Goal: Task Accomplishment & Management: Manage account settings

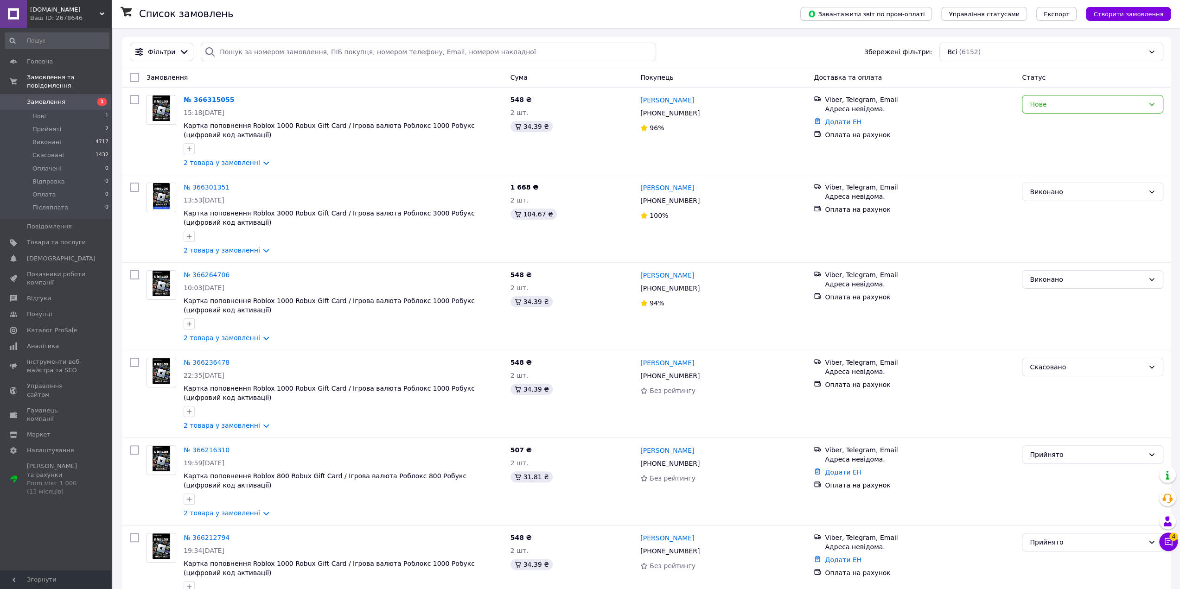
click at [327, 72] on div "Замовлення" at bounding box center [325, 77] width 364 height 17
click at [202, 100] on link "№ 366315055" at bounding box center [209, 99] width 51 height 7
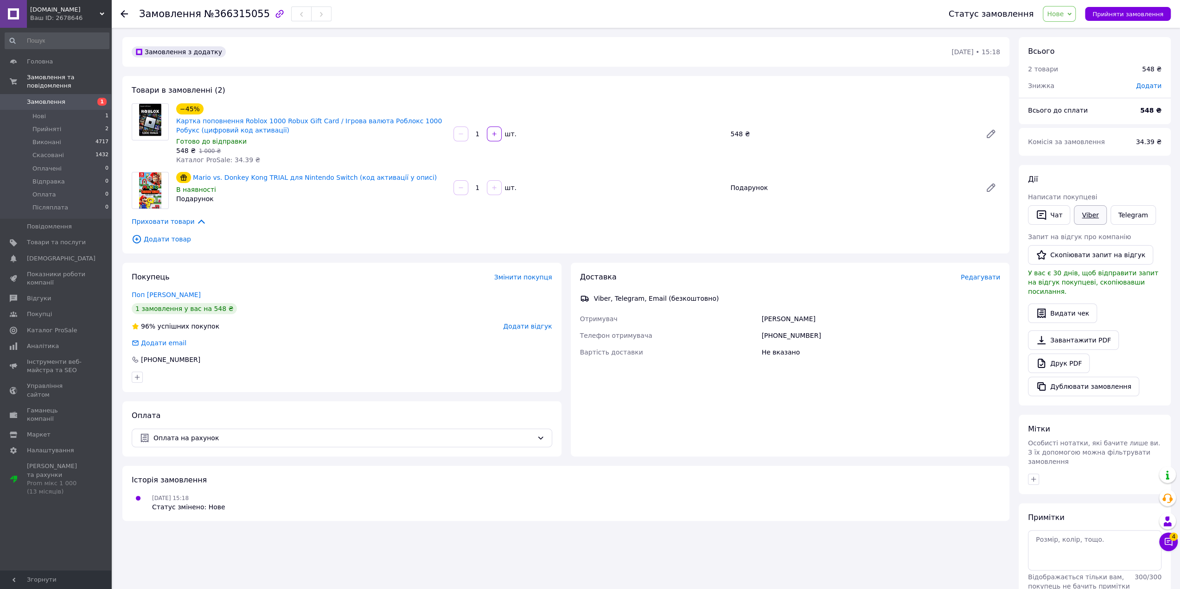
click at [1093, 215] on link "Viber" at bounding box center [1090, 214] width 32 height 19
click at [1089, 212] on link "Viber" at bounding box center [1090, 214] width 32 height 19
click at [939, 356] on div "Не вказано" at bounding box center [880, 352] width 242 height 17
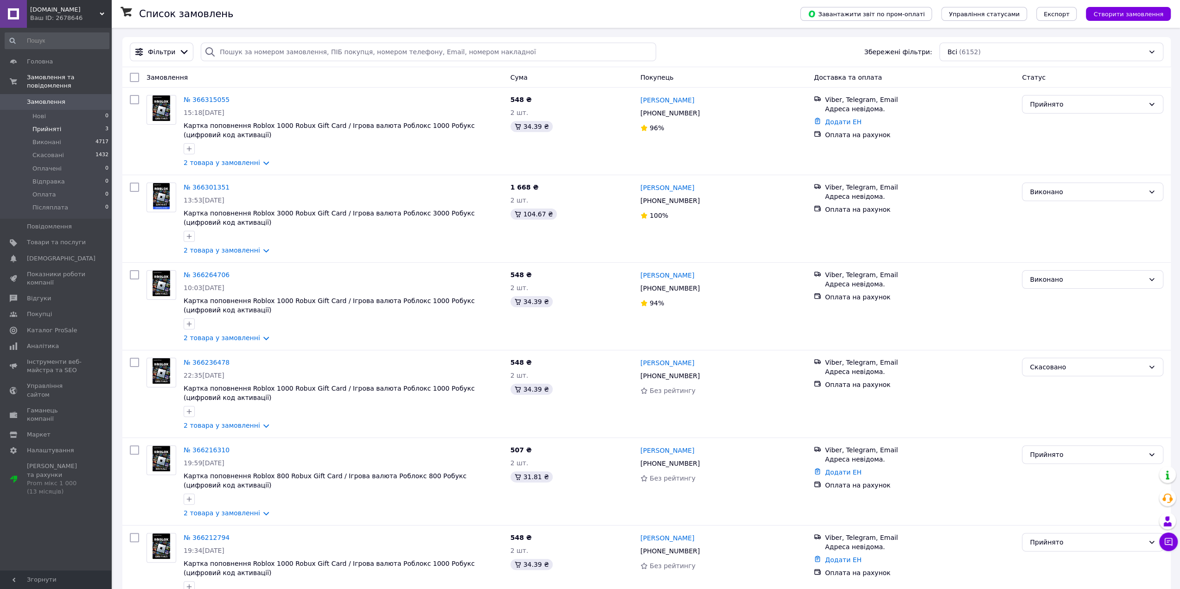
click at [38, 125] on span "Прийняті" at bounding box center [46, 129] width 29 height 8
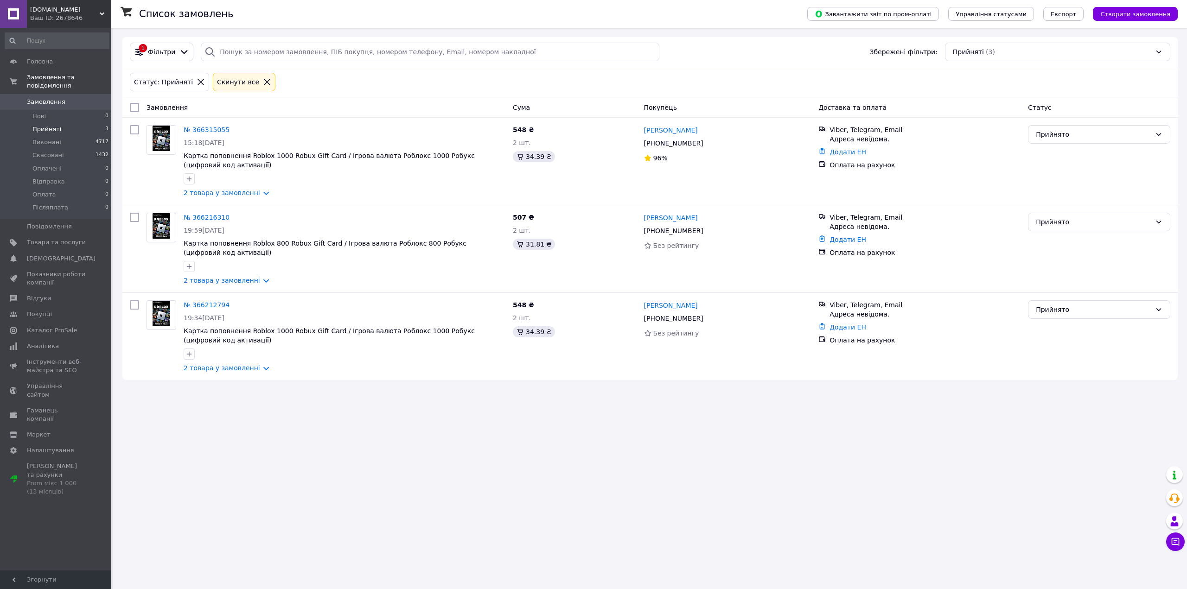
click at [519, 76] on div "Статус: Прийняті Cкинути все" at bounding box center [650, 82] width 1044 height 22
click at [516, 77] on div "Статус: Прийняті Cкинути все" at bounding box center [650, 82] width 1044 height 22
click at [611, 447] on div "Список замовлень Завантажити звіт по пром-оплаті Управління статусами Експорт С…" at bounding box center [650, 294] width 1074 height 589
click at [362, 81] on div "Статус: Прийняті Cкинути все" at bounding box center [650, 82] width 1044 height 22
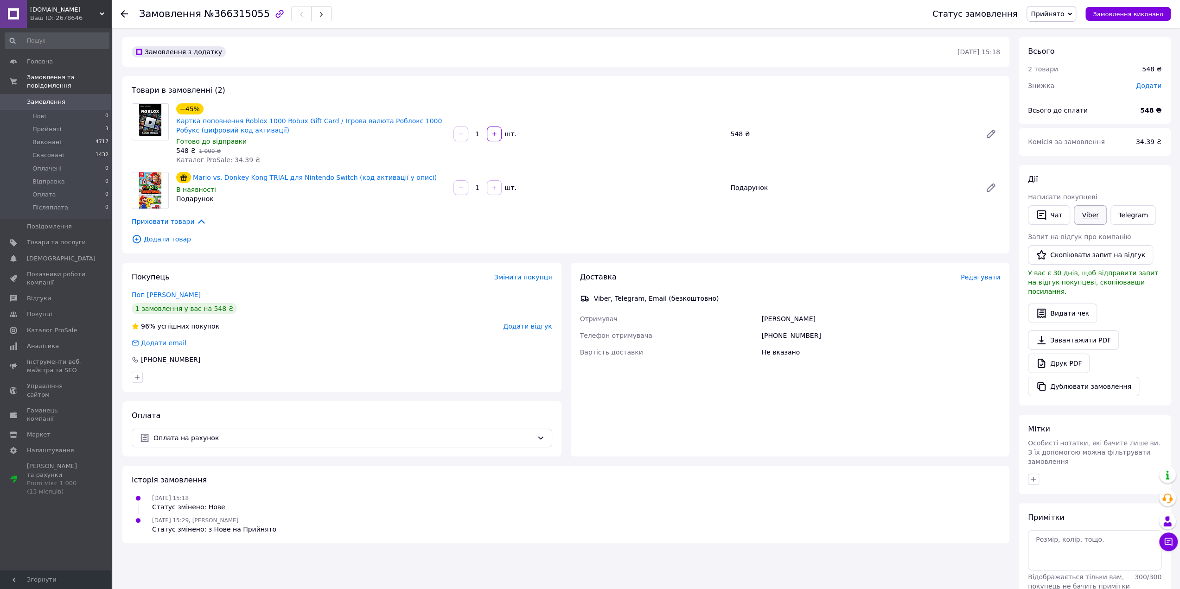
click at [1086, 212] on link "Viber" at bounding box center [1090, 214] width 32 height 19
click at [959, 381] on div "Доставка Редагувати Viber, Telegram, Email (безкоштовно) Отримувач Иван Поп Тел…" at bounding box center [790, 360] width 439 height 194
drag, startPoint x: 762, startPoint y: 318, endPoint x: 796, endPoint y: 321, distance: 34.4
click at [796, 321] on div "[PERSON_NAME]" at bounding box center [880, 319] width 242 height 17
click at [928, 332] on div "+380500870035" at bounding box center [880, 335] width 242 height 17
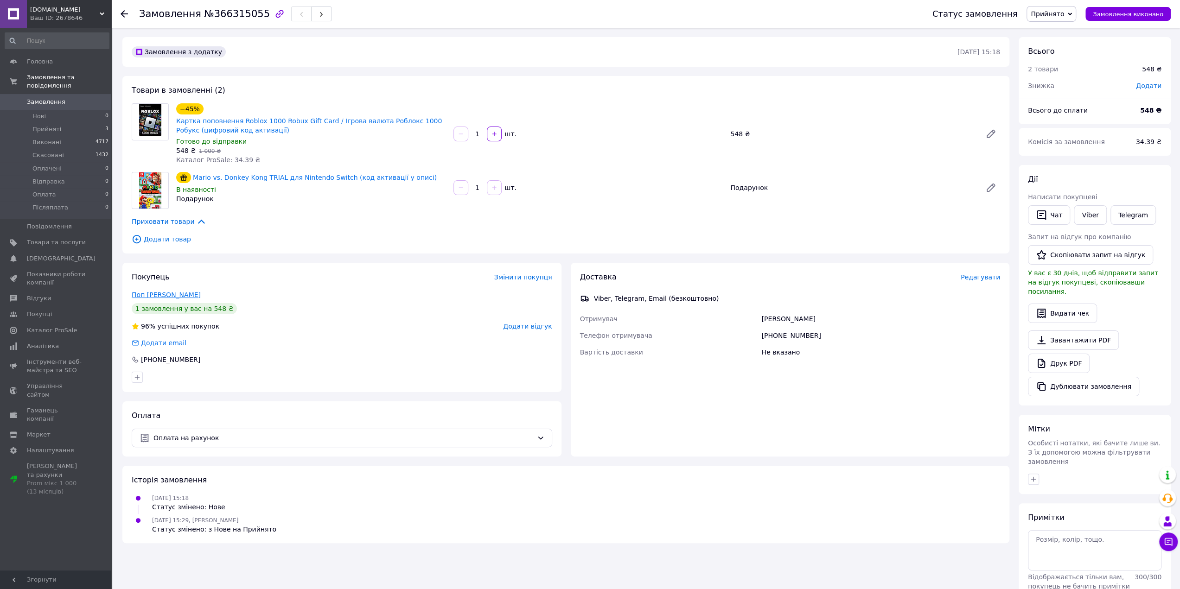
click at [141, 296] on link "Поп Иван" at bounding box center [166, 294] width 69 height 7
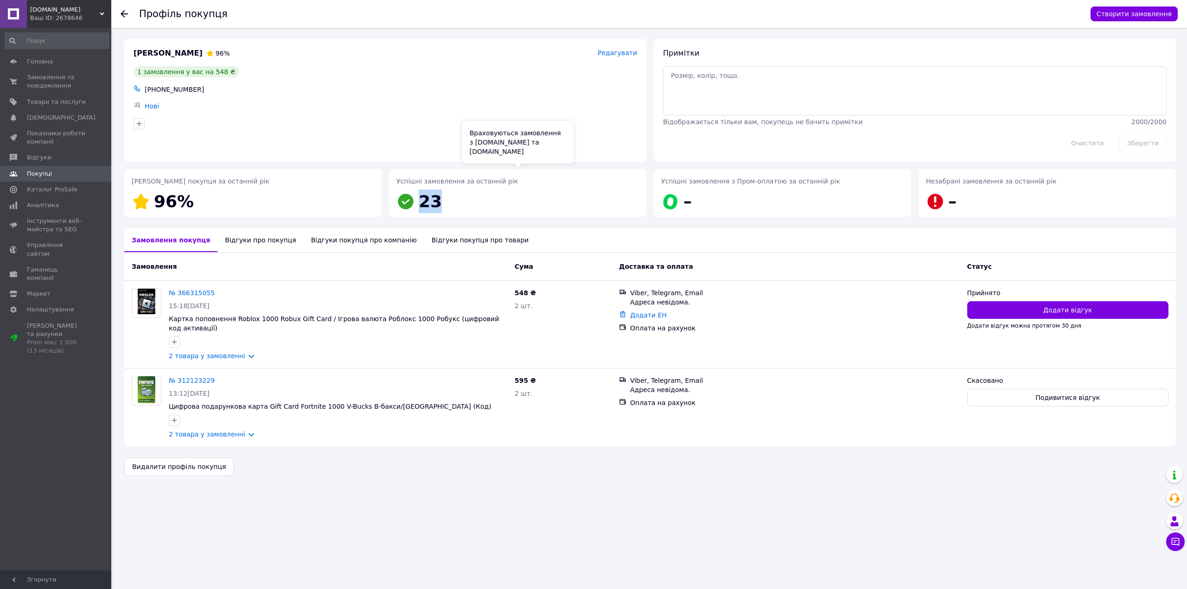
drag, startPoint x: 419, startPoint y: 199, endPoint x: 442, endPoint y: 201, distance: 23.3
click at [442, 201] on div "Успішні замовлення за останній рік 23" at bounding box center [517, 195] width 242 height 37
click at [547, 197] on div "Успішні замовлення за останній рік 23" at bounding box center [517, 195] width 242 height 37
click at [230, 240] on div "Відгуки про покупця" at bounding box center [260, 240] width 86 height 24
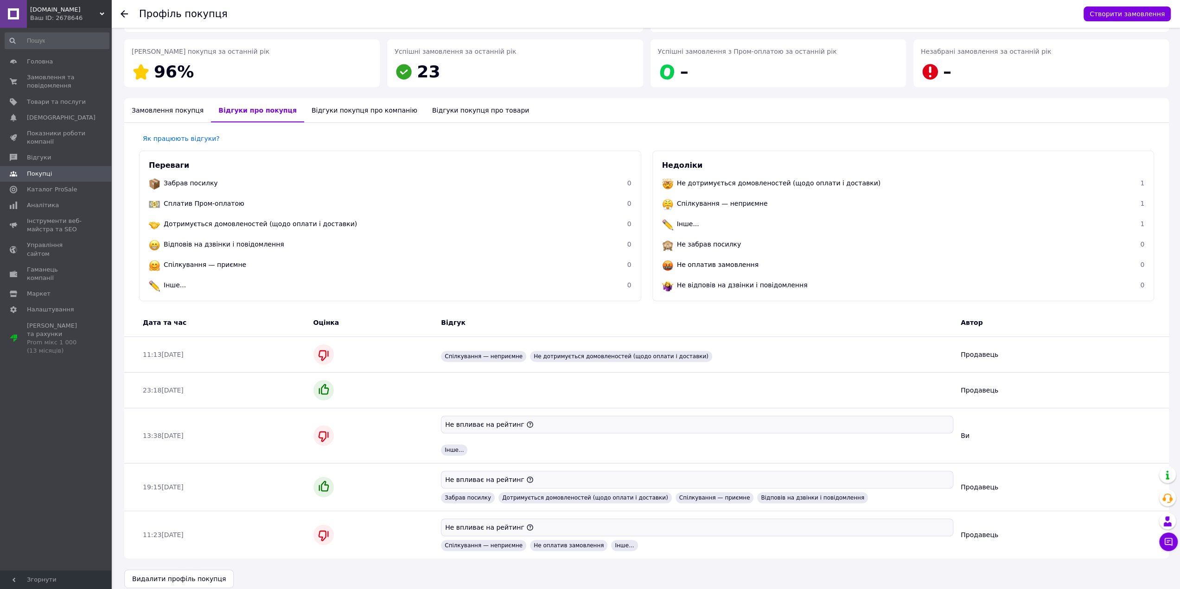
click at [335, 240] on ul "Забрав посилку 0 Сплатив Пром-оплатою 0 Дотримується домовленостей (щодо оплати…" at bounding box center [390, 235] width 483 height 122
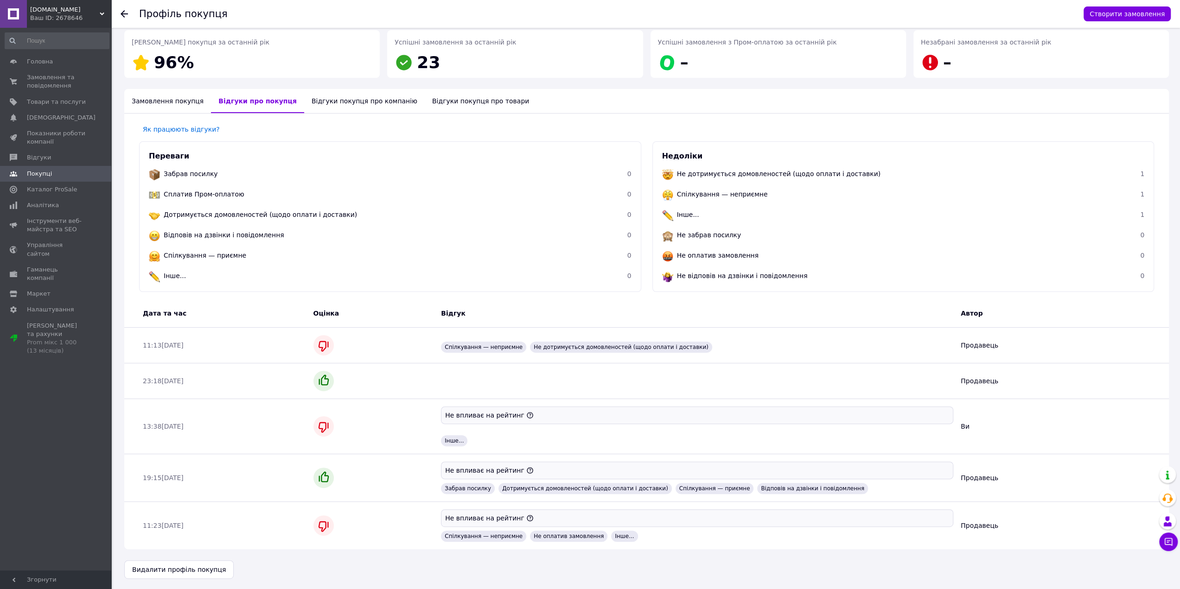
scroll to position [140, 0]
click at [435, 104] on div "Відгуки покупця про товари" at bounding box center [481, 101] width 112 height 24
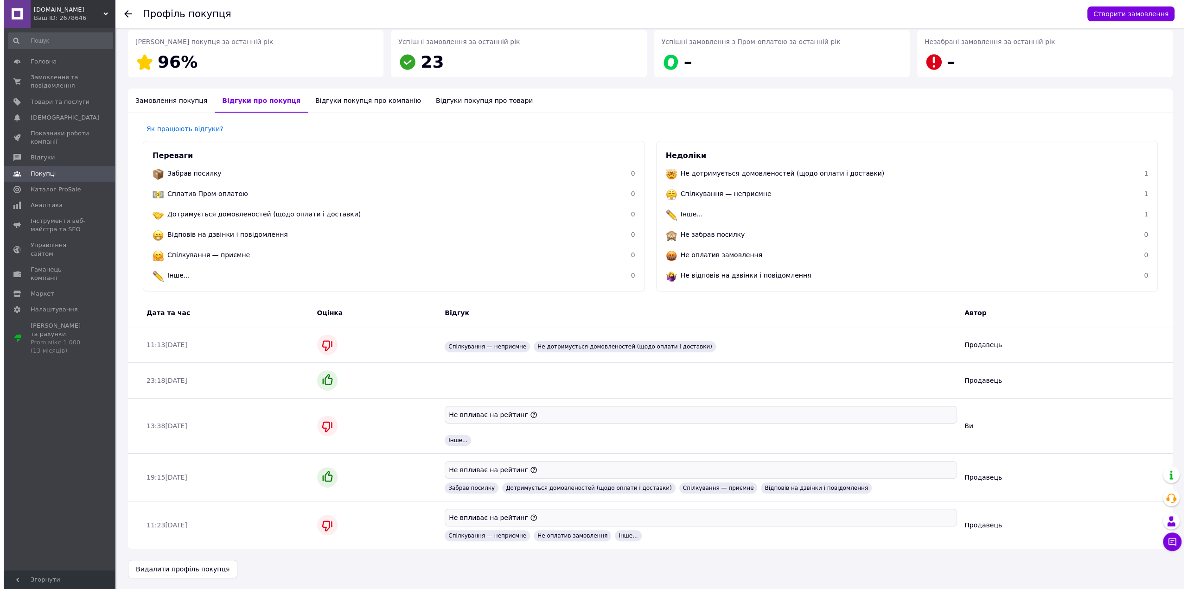
scroll to position [0, 0]
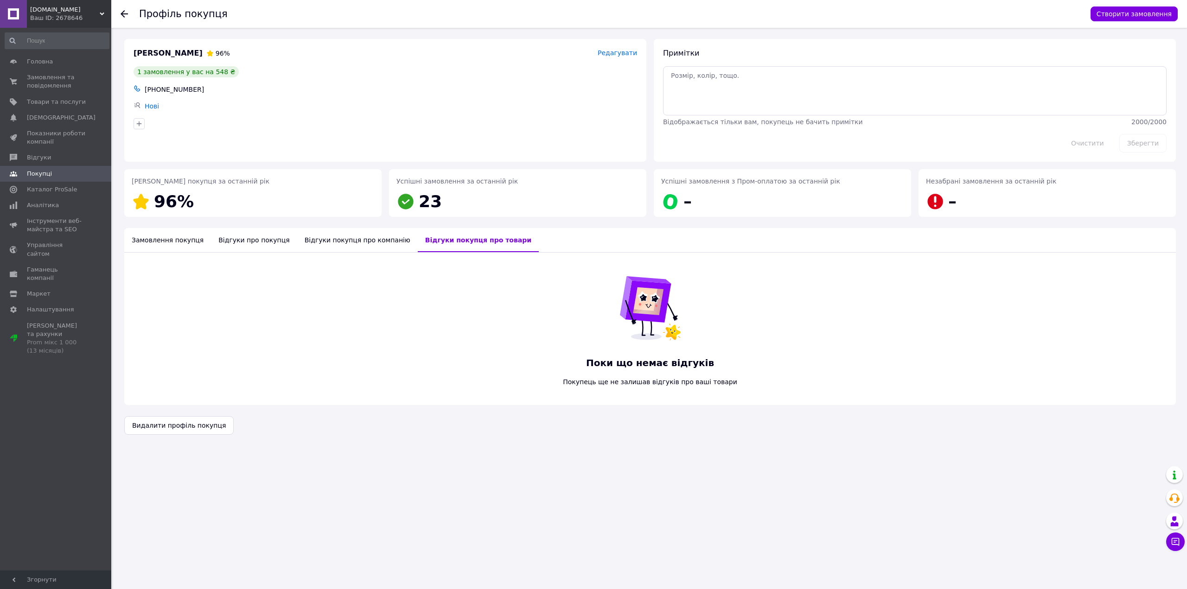
click at [321, 241] on div "Відгуки покупця про компанію" at bounding box center [357, 240] width 121 height 24
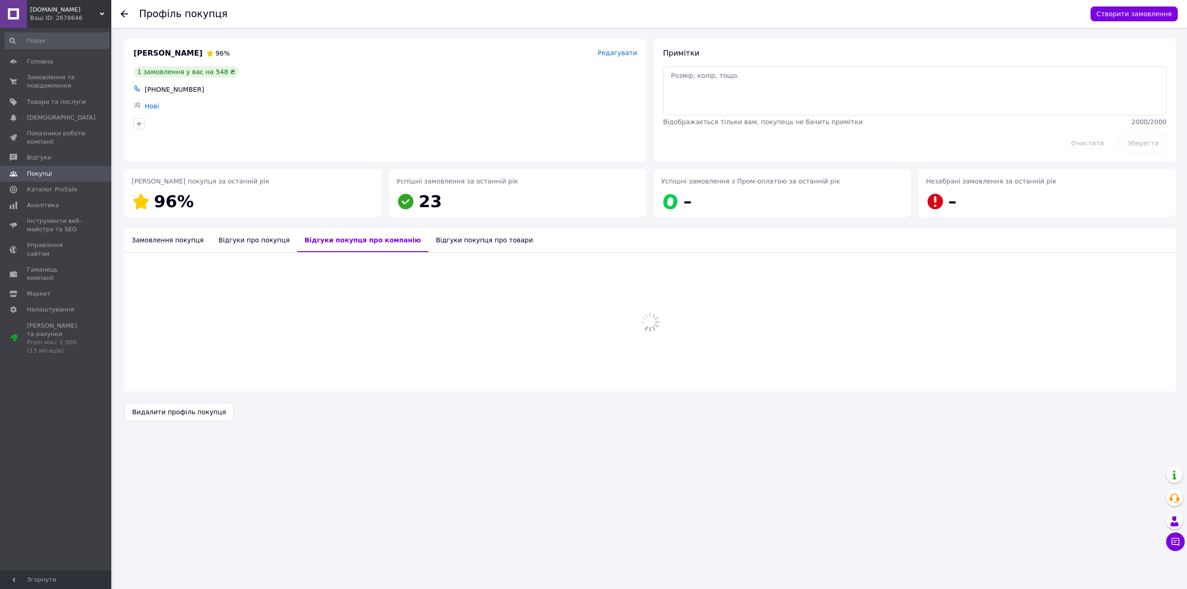
click at [242, 239] on div "Відгуки про покупця" at bounding box center [254, 240] width 86 height 24
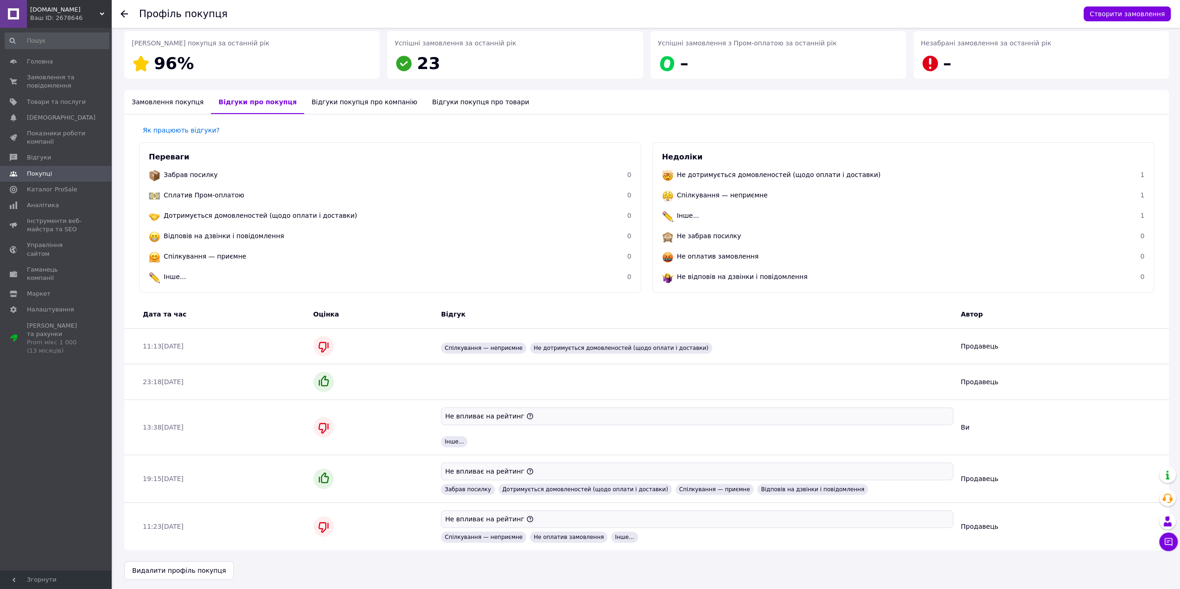
scroll to position [140, 0]
click at [452, 442] on span "Інше..." at bounding box center [454, 440] width 26 height 11
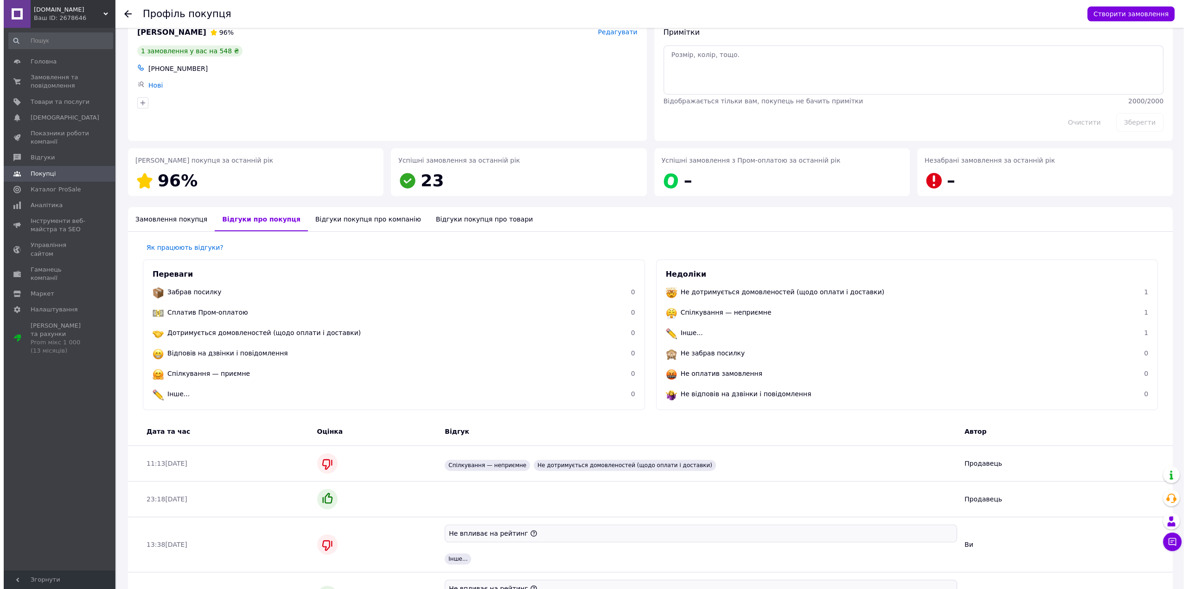
scroll to position [0, 0]
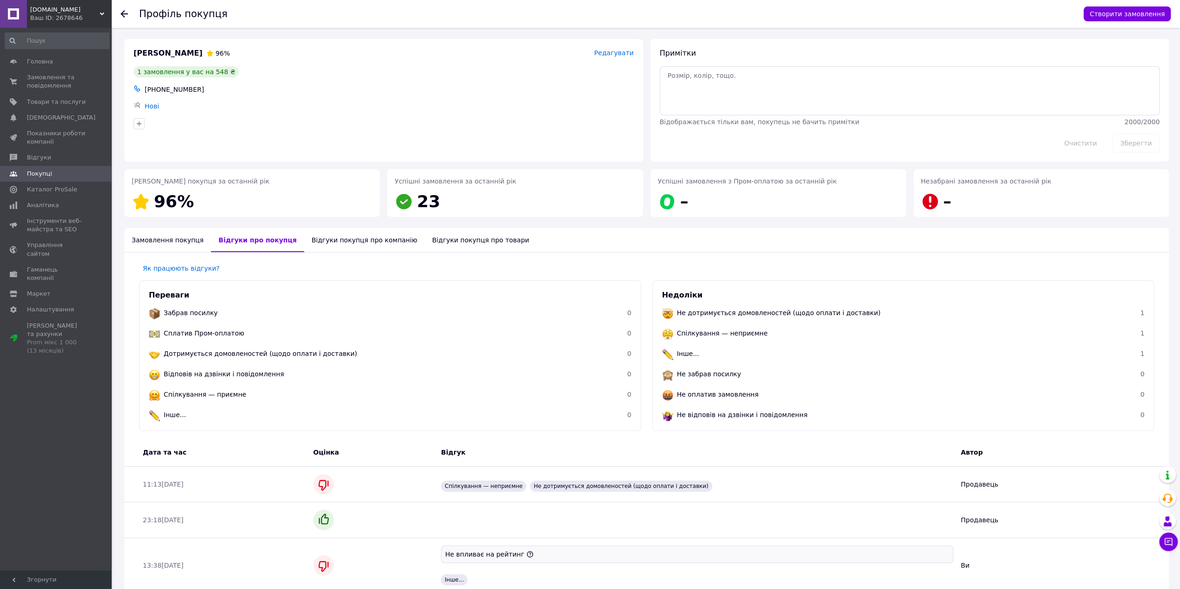
click at [161, 240] on div "Замовлення покупця" at bounding box center [167, 240] width 87 height 24
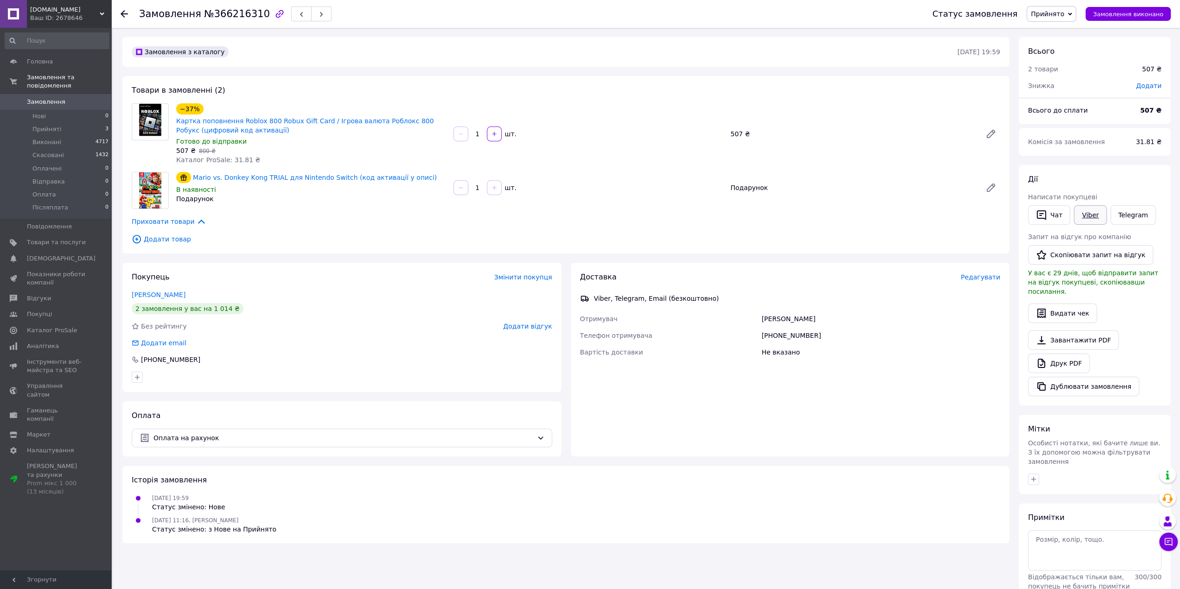
click at [1089, 215] on link "Viber" at bounding box center [1090, 214] width 32 height 19
click at [970, 368] on div "Доставка Редагувати Viber, Telegram, Email (безкоштовно) Отримувач [PERSON_NAME…" at bounding box center [790, 360] width 439 height 194
click at [1013, 47] on div "Замовлення з каталогу [DATE] • 19:59 Товари в замовленні (2) −37% Картка поповн…" at bounding box center [566, 331] width 896 height 589
click at [1012, 44] on div "Замовлення з каталогу [DATE] • 19:59 Товари в замовленні (2) −37% Картка поповн…" at bounding box center [566, 331] width 896 height 589
click at [1095, 216] on link "Viber" at bounding box center [1090, 214] width 32 height 19
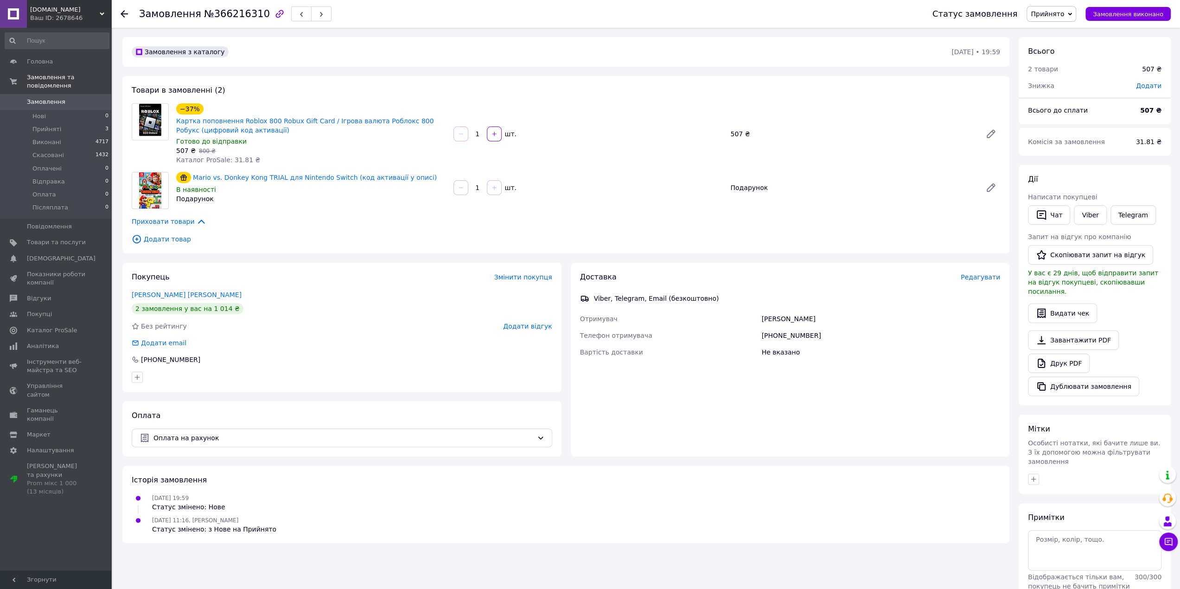
click at [951, 370] on div "Доставка Редагувати Viber, Telegram, Email (безкоштовно) Отримувач Елена Сороки…" at bounding box center [790, 360] width 439 height 194
click at [1011, 45] on div "Замовлення з каталогу 11.10.2025 • 19:59 Товари в замовленні (2) −37% Картка по…" at bounding box center [566, 331] width 896 height 589
click at [1012, 47] on div "Замовлення з каталогу 11.10.2025 • 19:59 Товари в замовленні (2) −37% Картка по…" at bounding box center [566, 331] width 896 height 589
click at [1092, 213] on link "Viber" at bounding box center [1090, 214] width 32 height 19
click at [1093, 215] on link "Viber" at bounding box center [1090, 214] width 32 height 19
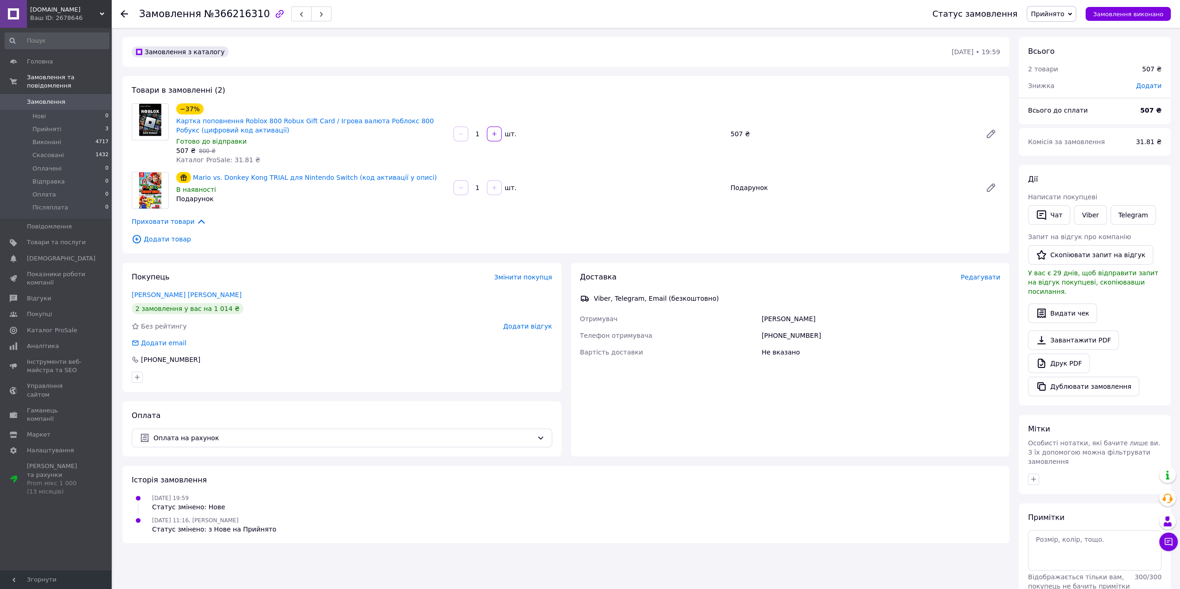
click at [1012, 327] on div "Доставка Редагувати Viber, Telegram, Email (безкоштовно) Отримувач Елена Сороки…" at bounding box center [790, 360] width 448 height 194
click at [45, 125] on span "Прийняті" at bounding box center [46, 129] width 29 height 8
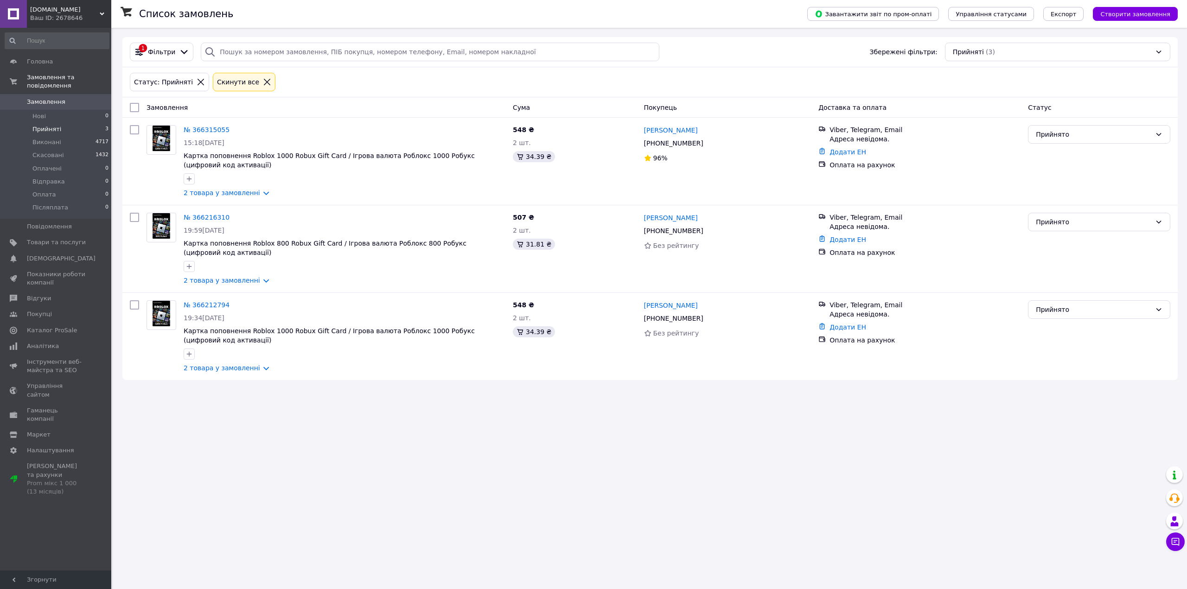
click at [976, 457] on div "Список замовлень Завантажити звіт по пром-оплаті Управління статусами Експорт С…" at bounding box center [650, 294] width 1074 height 589
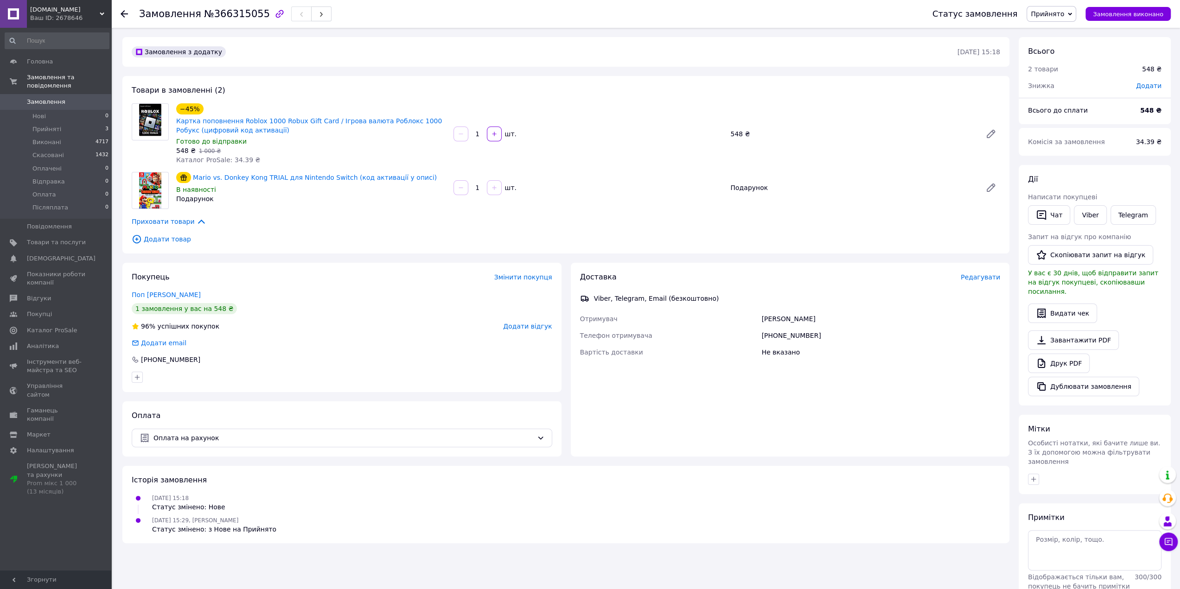
click at [1011, 48] on div "Замовлення з додатку [DATE] 15:18 Товари в замовленні (2) −45% Картка поповненн…" at bounding box center [566, 331] width 896 height 589
click at [1011, 369] on div "Доставка Редагувати Viber, Telegram, Email (безкоштовно) Отримувач [PERSON_NAME…" at bounding box center [790, 360] width 448 height 194
click at [970, 371] on div "Доставка Редагувати Viber, Telegram, Email (безкоштовно) Отримувач [PERSON_NAME…" at bounding box center [790, 360] width 439 height 194
click at [1011, 47] on div "Замовлення з додатку [DATE] 15:18 Товари в замовленні (2) −45% Картка поповненн…" at bounding box center [566, 331] width 896 height 589
click at [1012, 45] on div "Замовлення з додатку [DATE] 15:18 Товари в замовленні (2) −45% Картка поповненн…" at bounding box center [566, 331] width 896 height 589
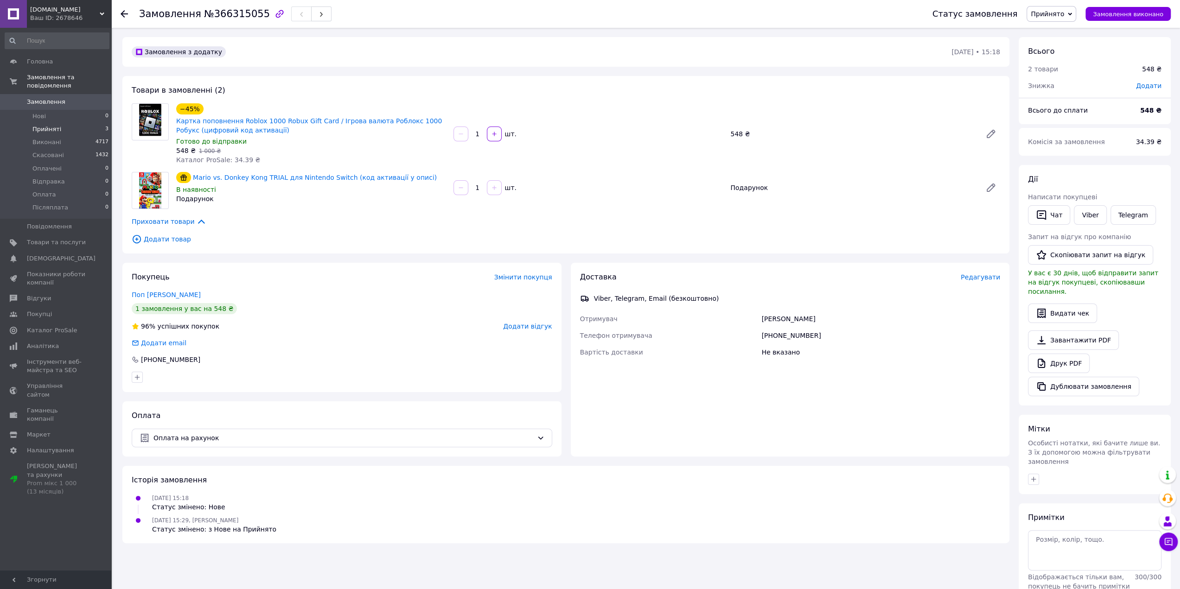
click at [50, 125] on span "Прийняті" at bounding box center [46, 129] width 29 height 8
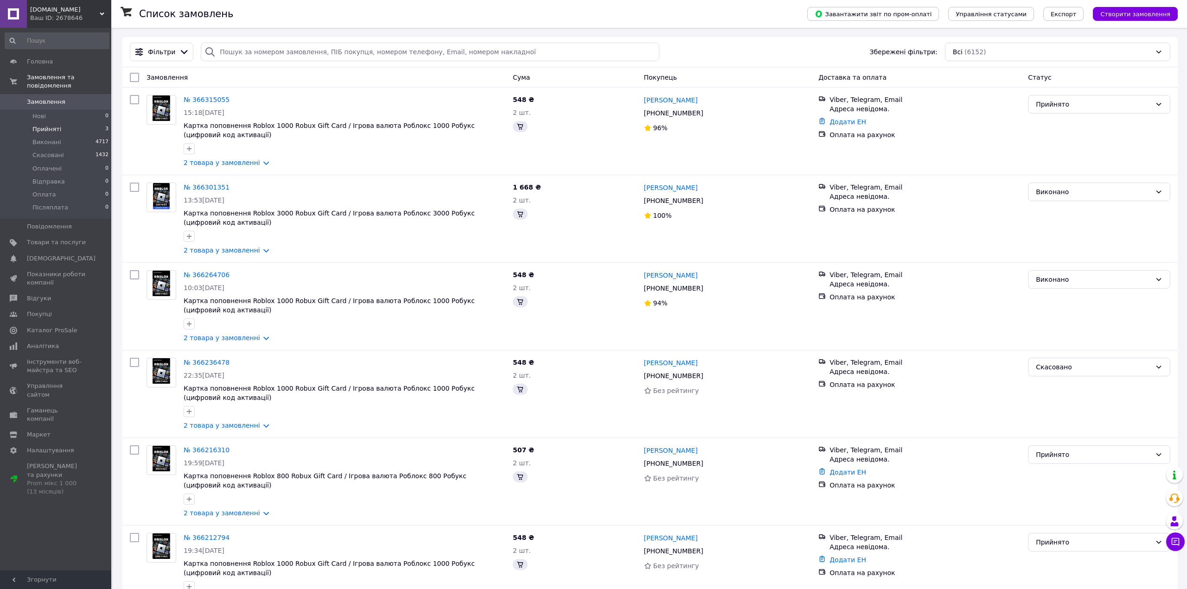
click at [45, 125] on span "Прийняті" at bounding box center [46, 129] width 29 height 8
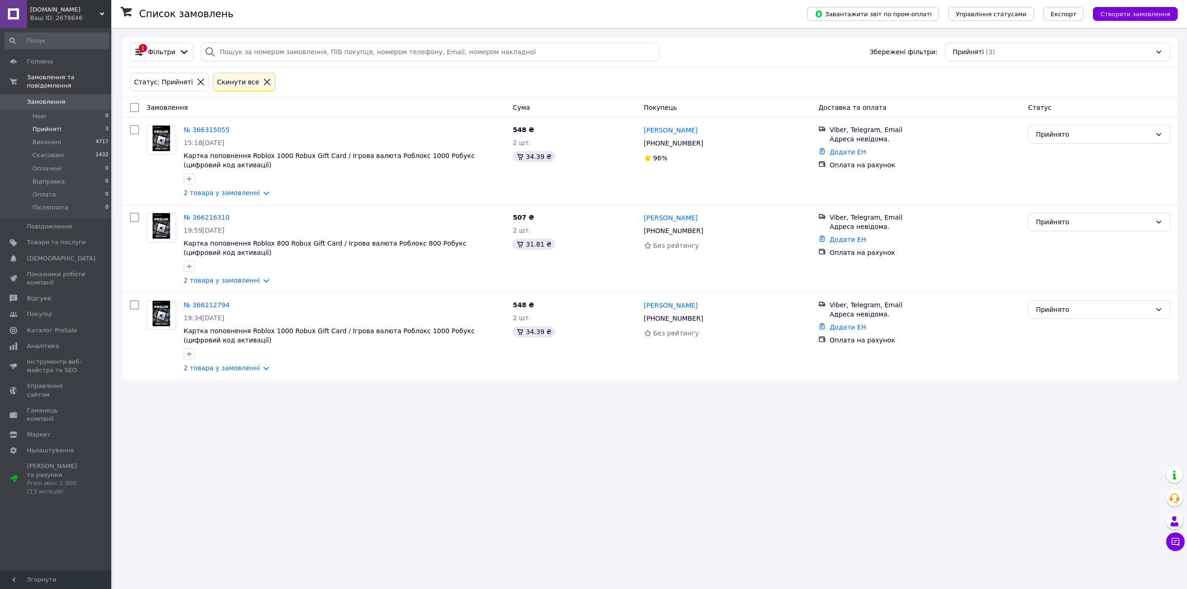
click at [519, 75] on div "Статус: Прийняті Cкинути все" at bounding box center [650, 82] width 1044 height 22
click at [372, 80] on div "Статус: Прийняті Cкинути все" at bounding box center [650, 82] width 1044 height 22
click at [516, 76] on div "Статус: Прийняті Cкинути все" at bounding box center [650, 82] width 1044 height 22
click at [519, 77] on div "Статус: Прийняті Cкинути все" at bounding box center [650, 82] width 1044 height 22
drag, startPoint x: 980, startPoint y: 461, endPoint x: 961, endPoint y: 453, distance: 20.3
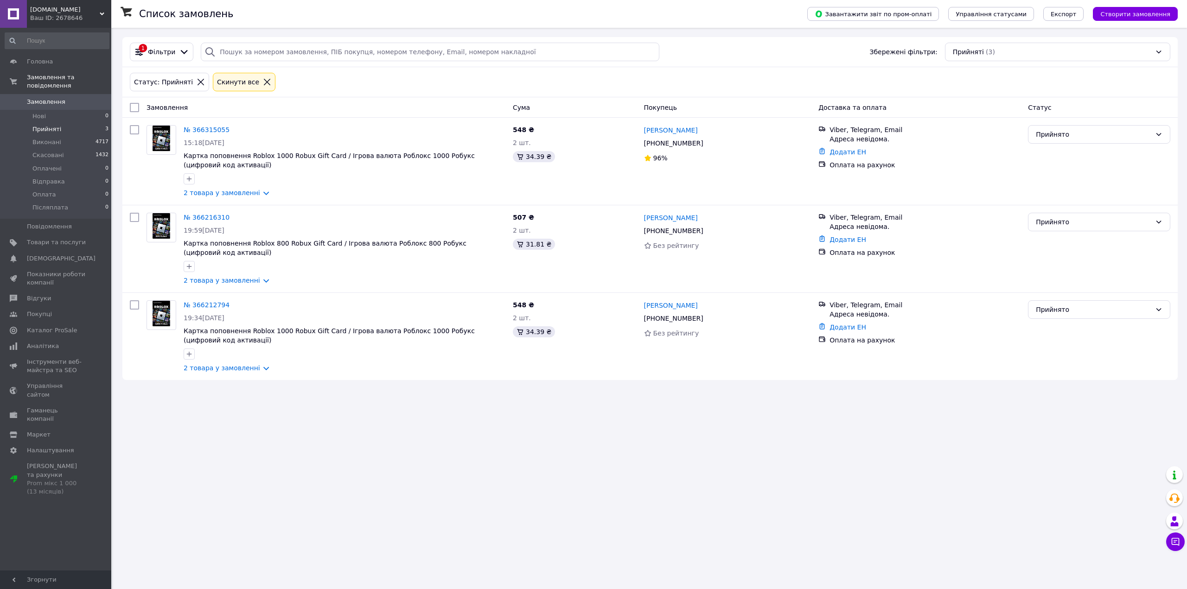
click at [980, 461] on div "Список замовлень Завантажити звіт по пром-оплаті Управління статусами Експорт С…" at bounding box center [650, 294] width 1074 height 589
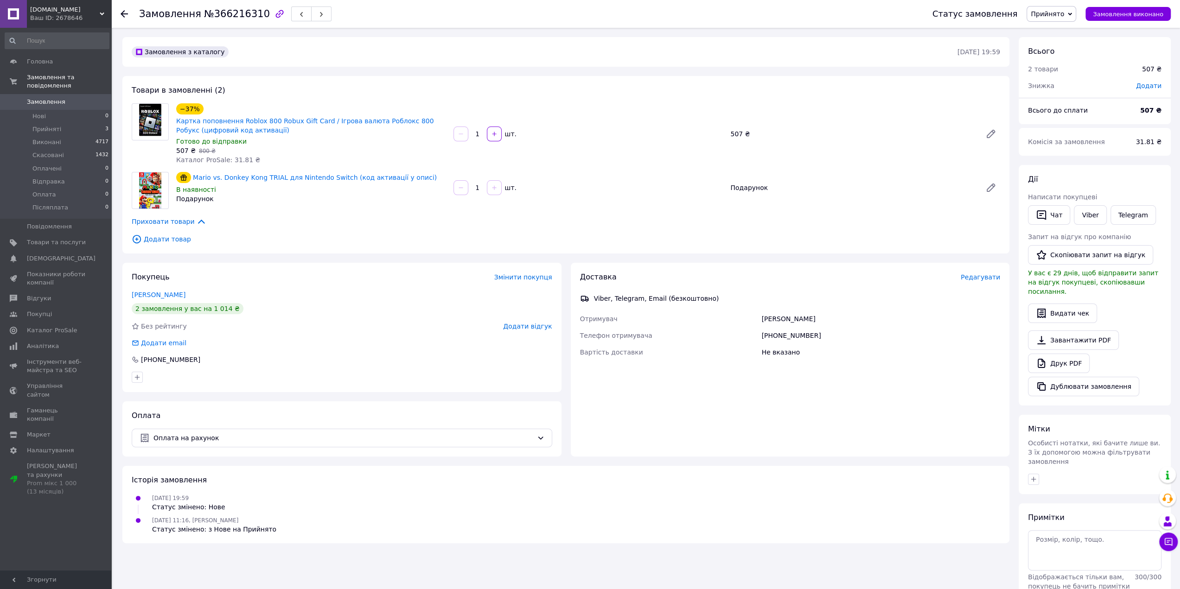
click at [1011, 48] on div "Замовлення з каталогу 11.10.2025 • 19:59 Товари в замовленні (2) −37% Картка по…" at bounding box center [566, 331] width 896 height 589
click at [38, 125] on span "Прийняті" at bounding box center [46, 129] width 29 height 8
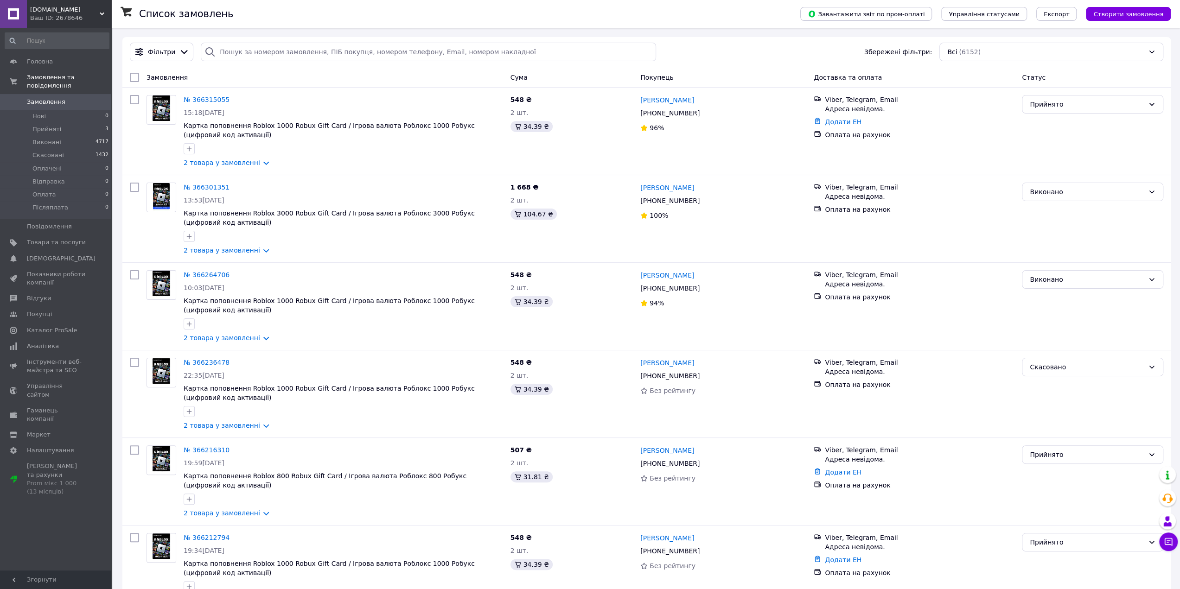
click at [651, 103] on link "[PERSON_NAME]" at bounding box center [667, 99] width 54 height 9
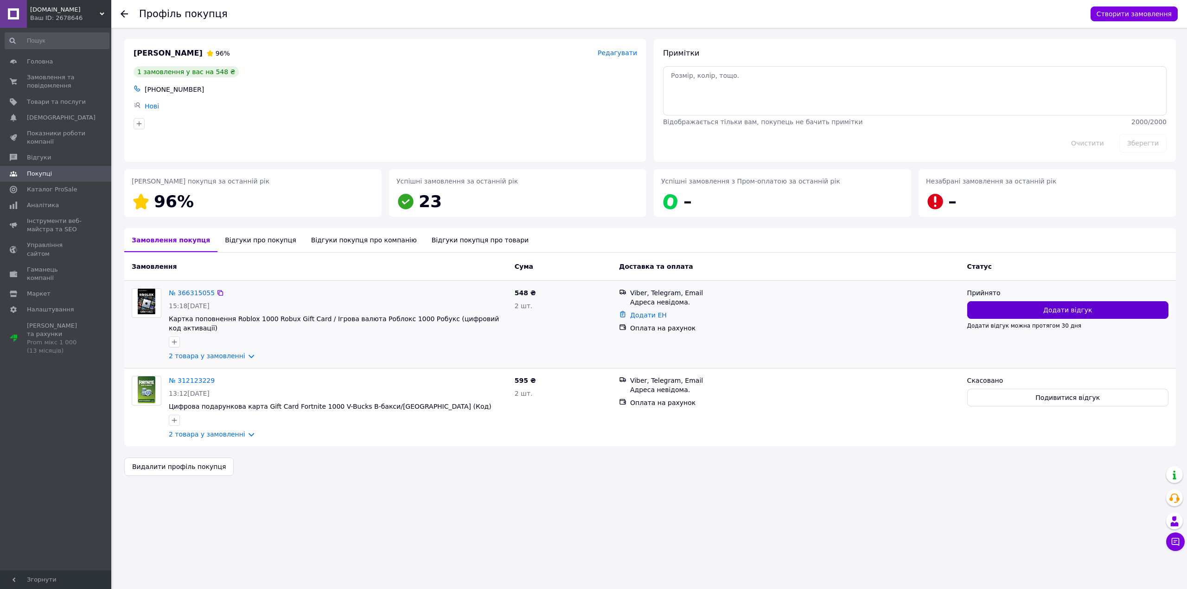
click at [1079, 311] on span "Додати відгук" at bounding box center [1067, 309] width 49 height 9
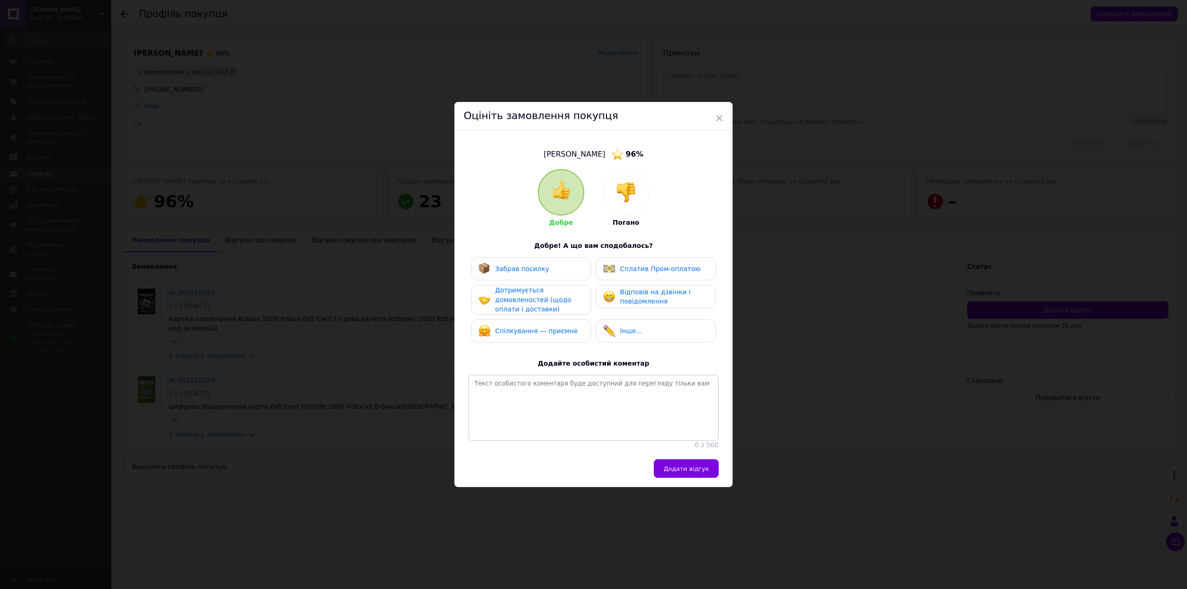
click at [617, 190] on img at bounding box center [626, 192] width 20 height 20
click at [652, 265] on span "Не оплатив замовлення" at bounding box center [661, 268] width 82 height 7
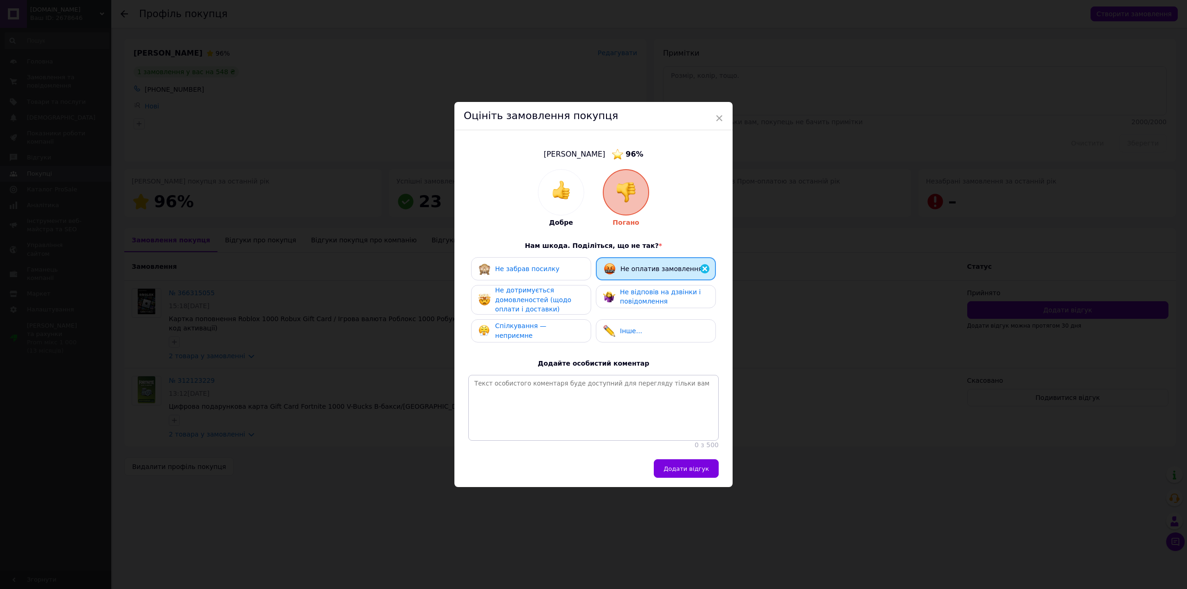
click at [652, 292] on span "Не відповів на дзвінки і повідомлення" at bounding box center [660, 296] width 81 height 17
click at [537, 303] on span "Не дотримується домовленостей (щодо оплати і доставки)" at bounding box center [533, 299] width 76 height 26
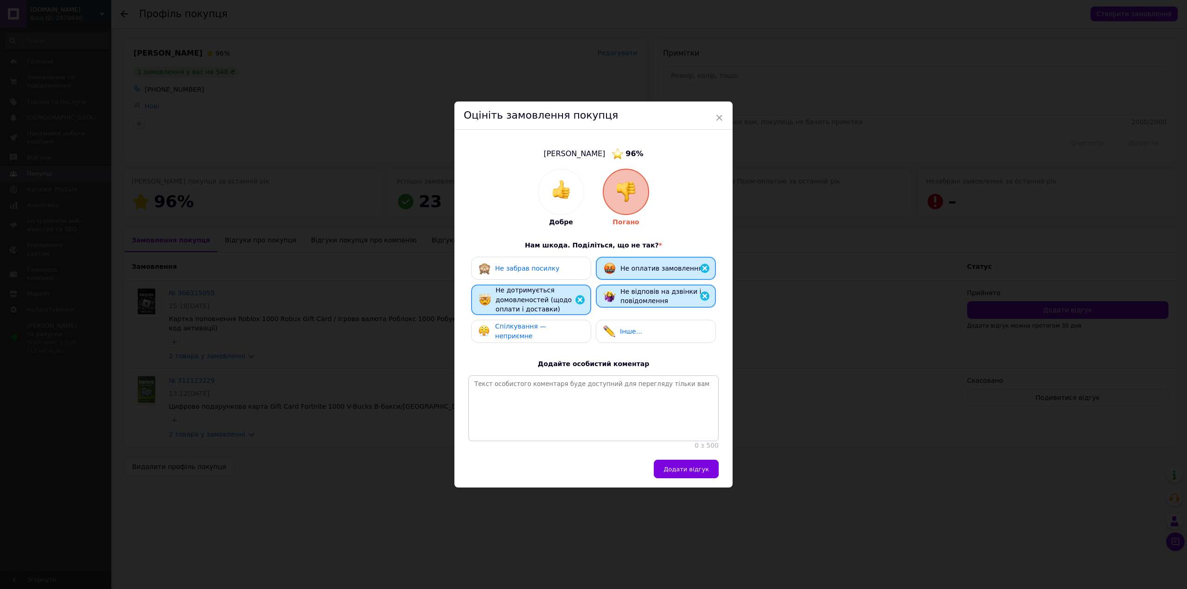
click at [526, 332] on div "Спілкування — неприємне" at bounding box center [531, 331] width 120 height 23
click at [692, 473] on span "Додати відгук" at bounding box center [685, 469] width 45 height 7
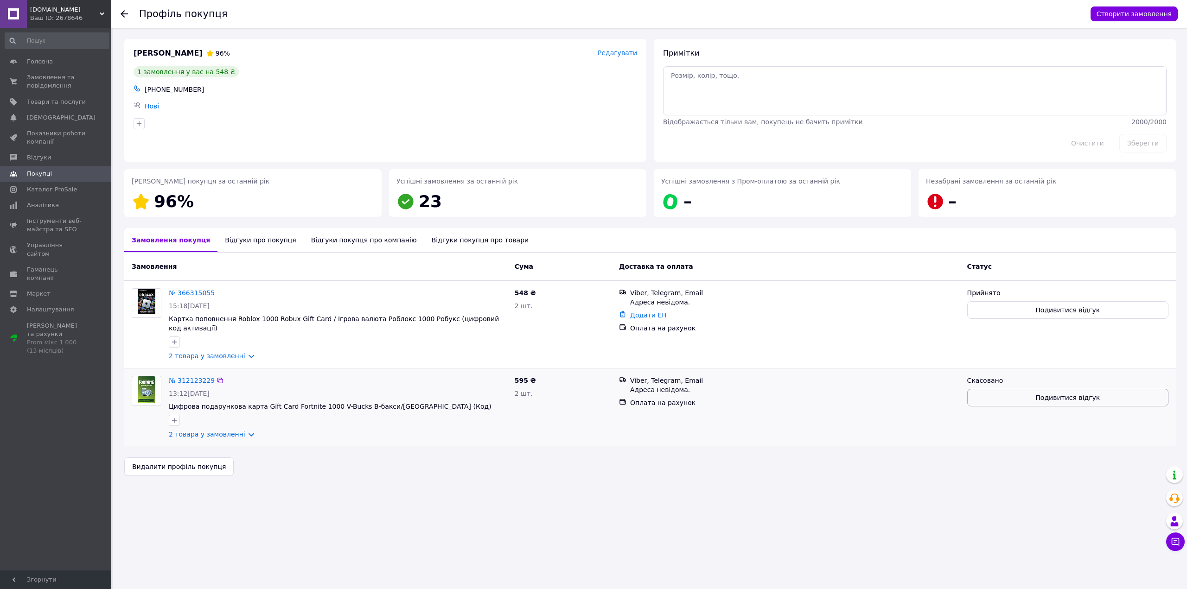
click at [1057, 393] on span "Подивитися відгук" at bounding box center [1067, 397] width 64 height 9
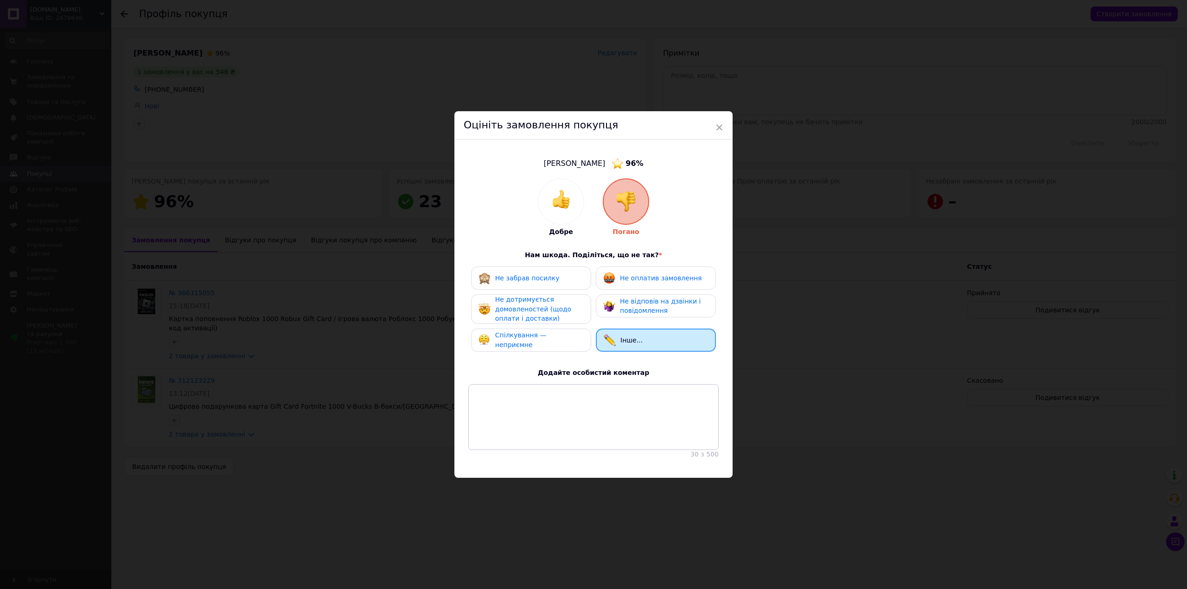
click at [647, 274] on span "Не оплатив замовлення" at bounding box center [661, 277] width 82 height 7
click at [648, 303] on span "Не відповів на дзвінки і повідомлення" at bounding box center [660, 306] width 81 height 17
click at [719, 120] on span "×" at bounding box center [719, 128] width 8 height 16
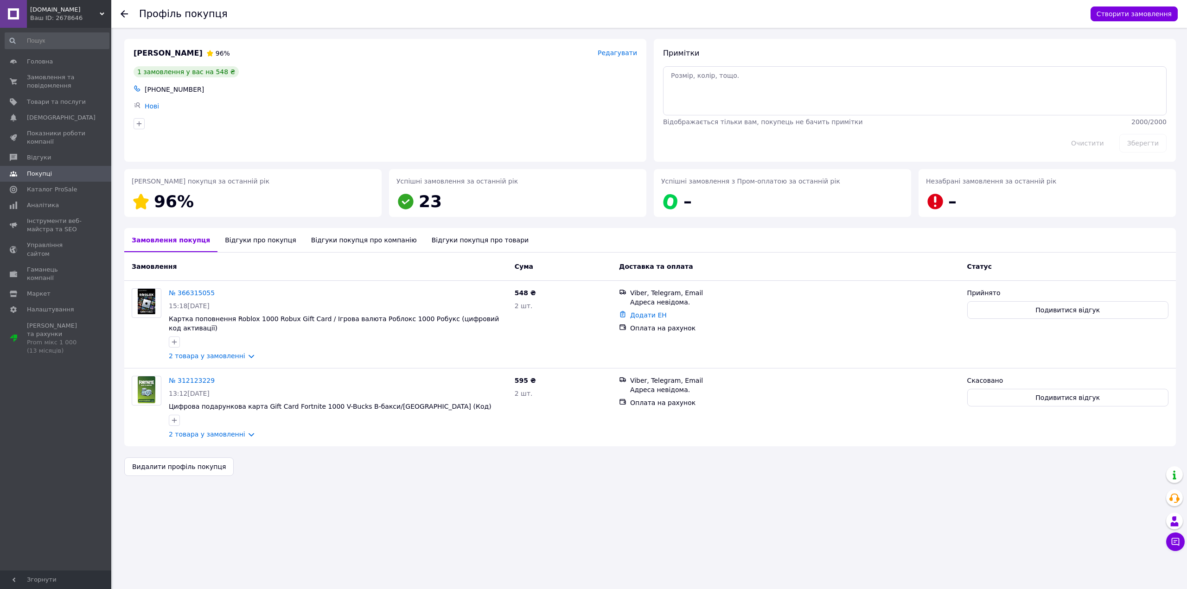
click at [243, 240] on div "Відгуки про покупця" at bounding box center [260, 240] width 86 height 24
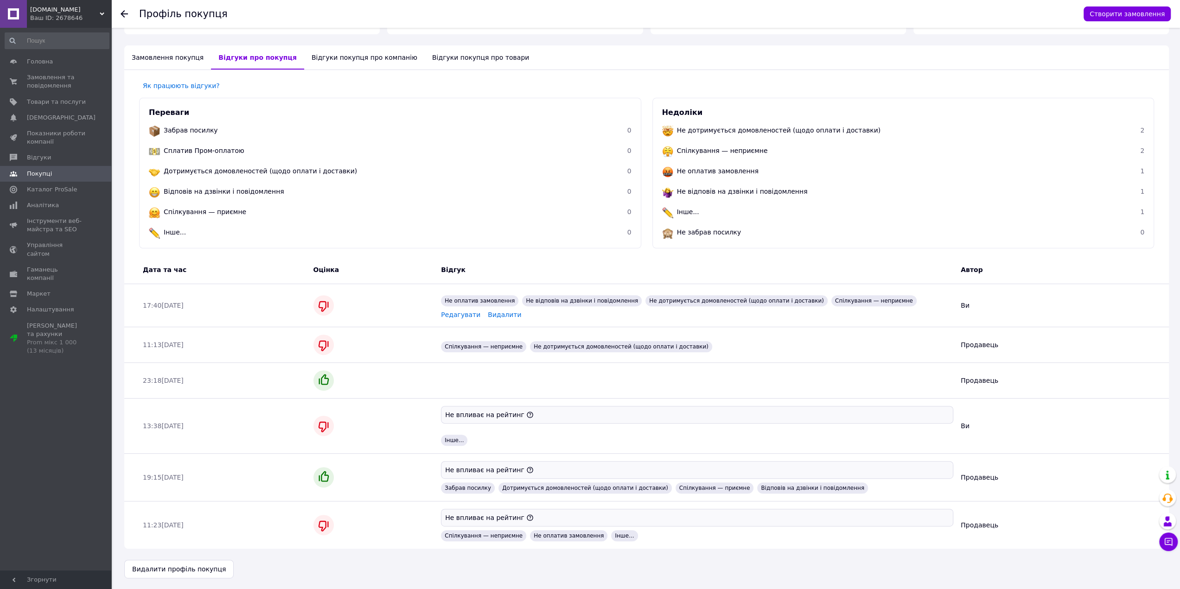
scroll to position [28, 0]
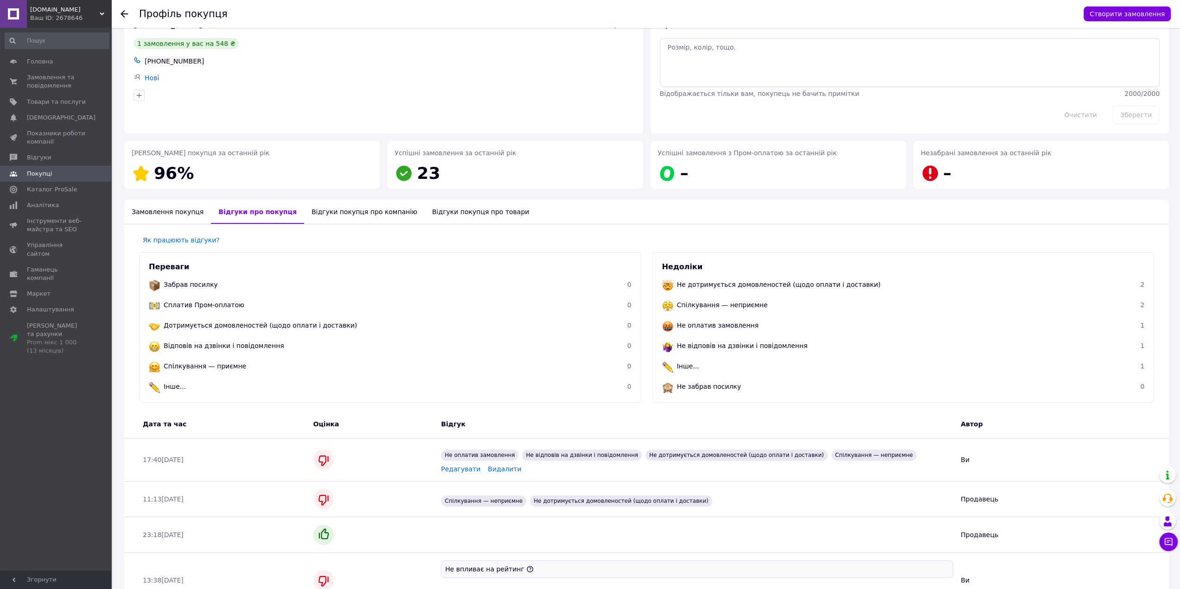
click at [336, 215] on div "Відгуки покупця про компанію" at bounding box center [364, 212] width 121 height 24
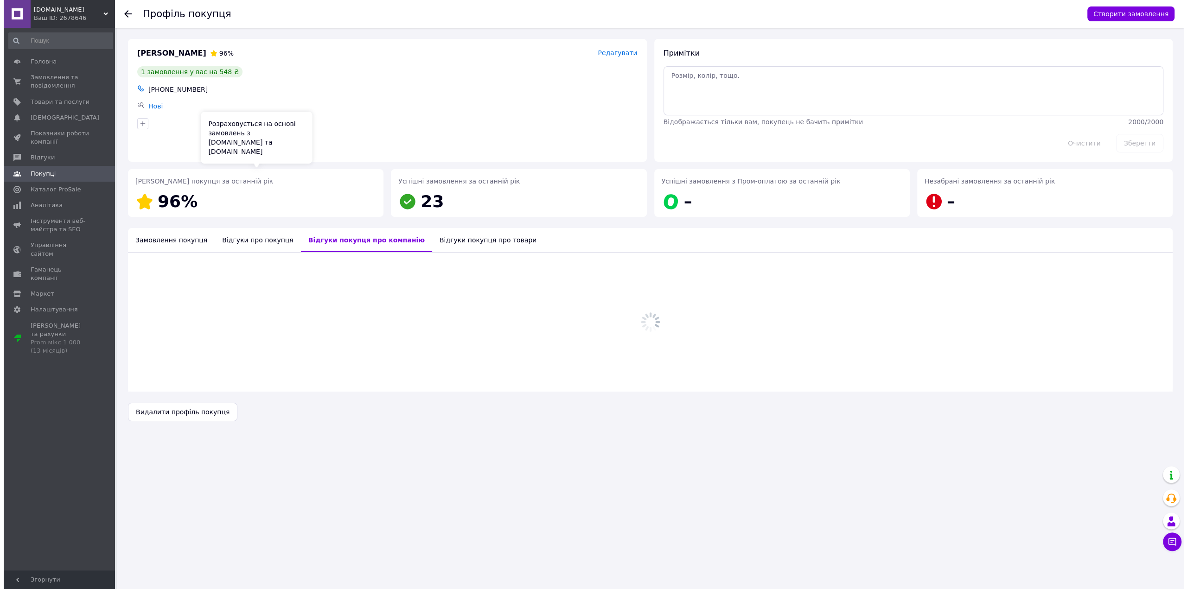
scroll to position [0, 0]
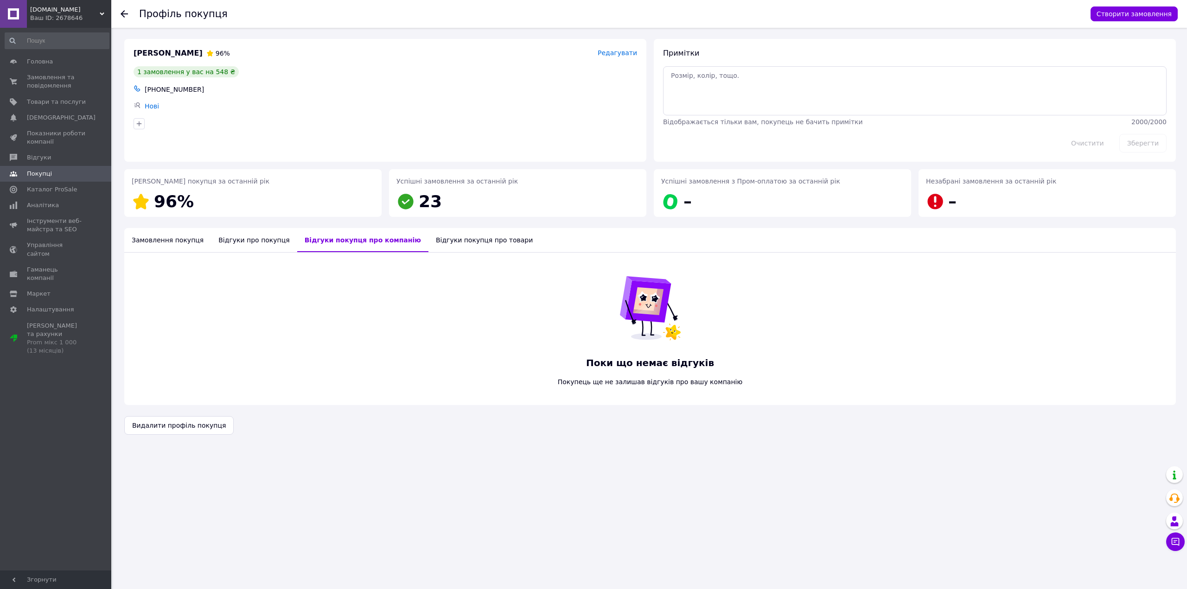
click at [428, 242] on div "Відгуки покупця про товари" at bounding box center [484, 240] width 112 height 24
click at [331, 239] on div "Відгуки покупця про компанію" at bounding box center [357, 240] width 121 height 24
drag, startPoint x: 248, startPoint y: 241, endPoint x: 238, endPoint y: 241, distance: 9.3
click at [248, 242] on div "Відгуки про покупця" at bounding box center [254, 240] width 86 height 24
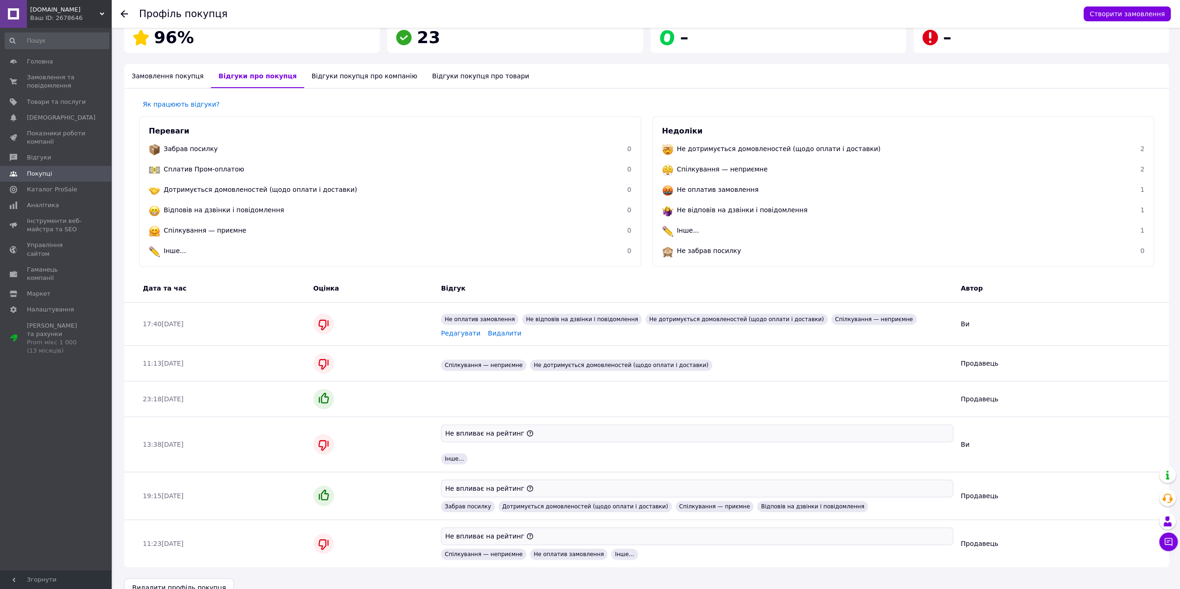
scroll to position [183, 0]
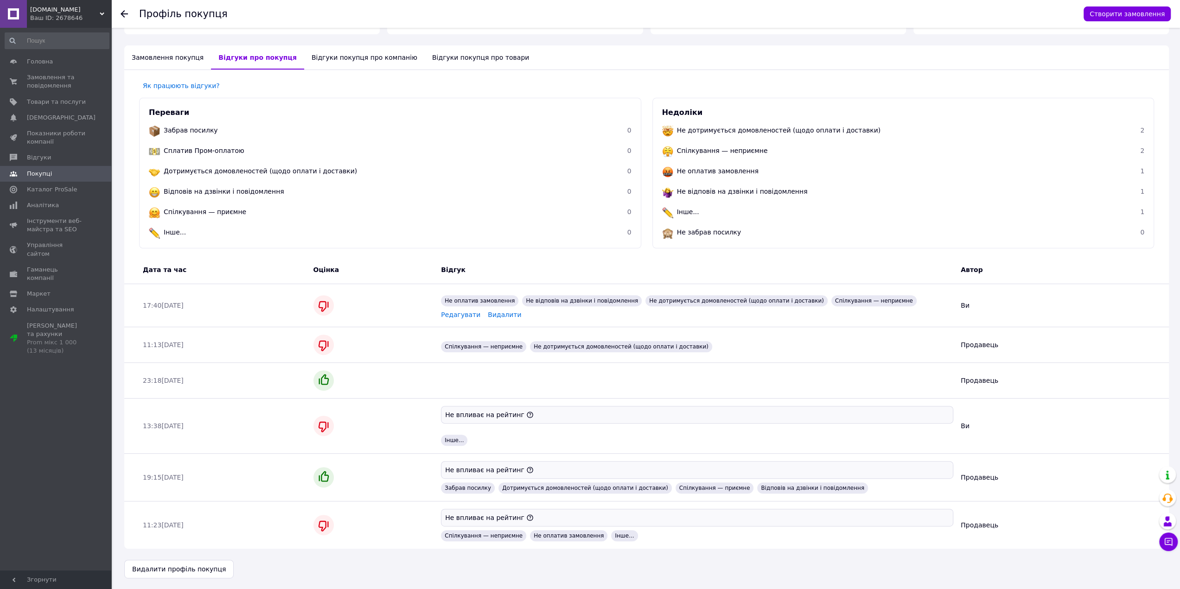
click at [174, 61] on div "Замовлення покупця" at bounding box center [167, 57] width 87 height 24
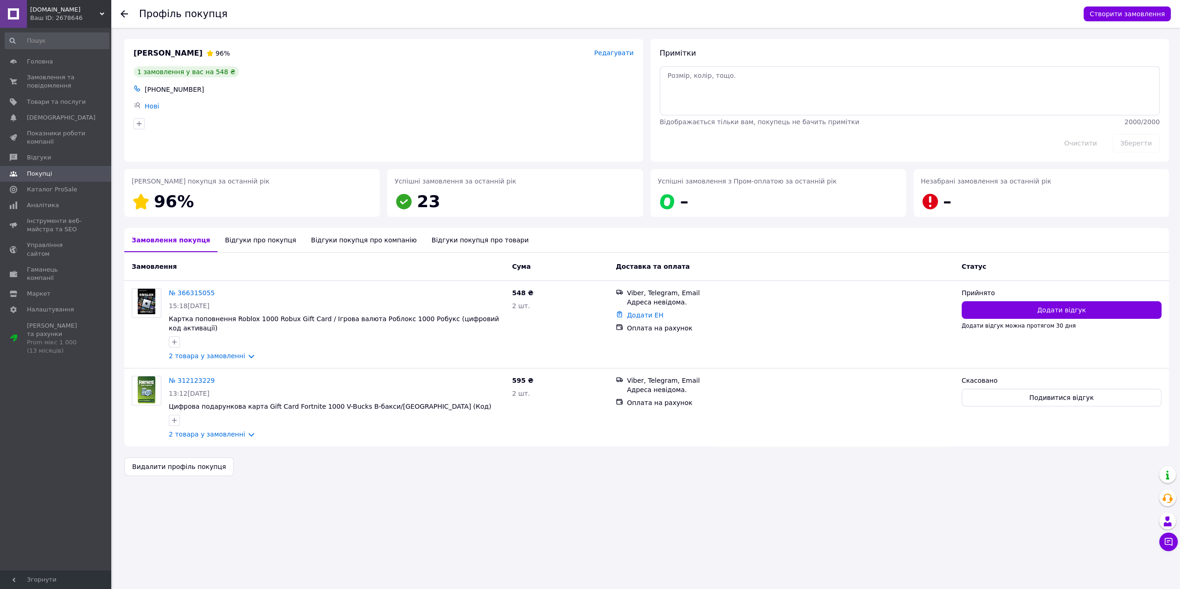
scroll to position [0, 0]
click at [186, 293] on link "№ 366315055" at bounding box center [192, 292] width 46 height 7
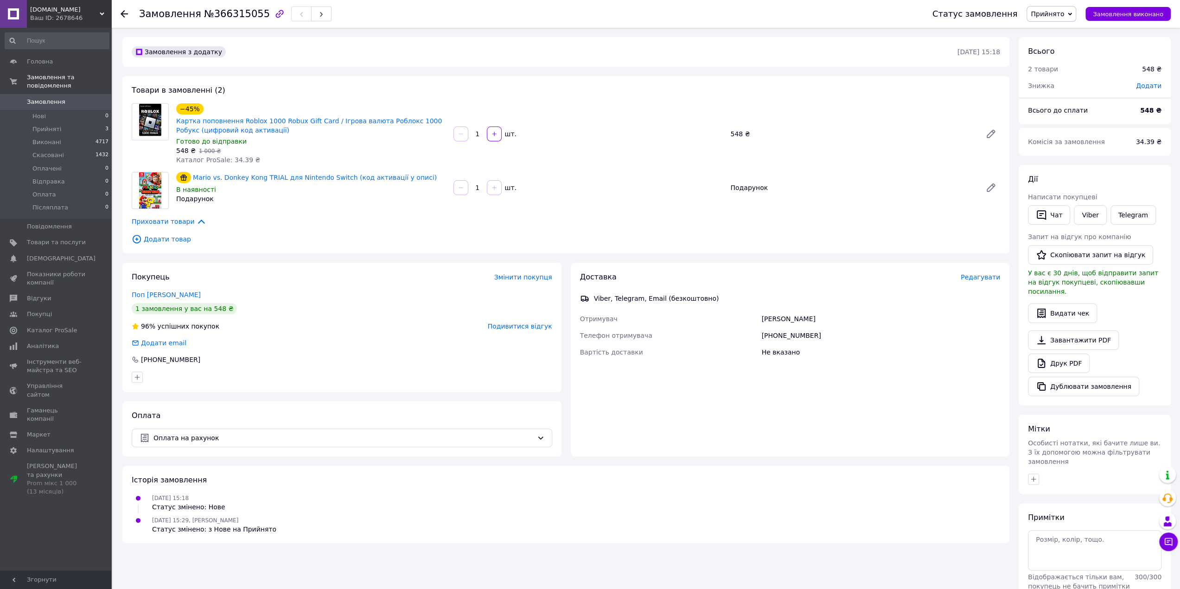
click at [563, 268] on div "Покупець Змінити покупця Поп [PERSON_NAME] 1 замовлення у вас на 548 ₴ 96% успі…" at bounding box center [342, 360] width 448 height 194
click at [1012, 301] on div "Доставка Редагувати Viber, Telegram, Email (безкоштовно) Отримувач [PERSON_NAME…" at bounding box center [790, 360] width 448 height 194
click at [45, 151] on span "Скасовані" at bounding box center [48, 155] width 32 height 8
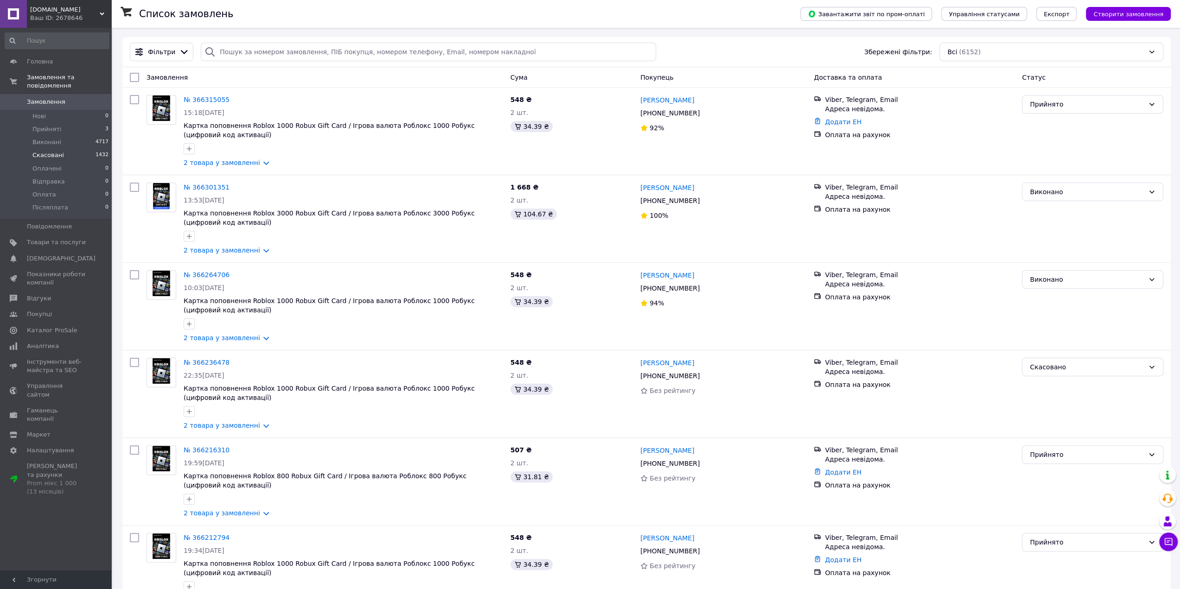
click at [46, 151] on span "Скасовані" at bounding box center [48, 155] width 32 height 8
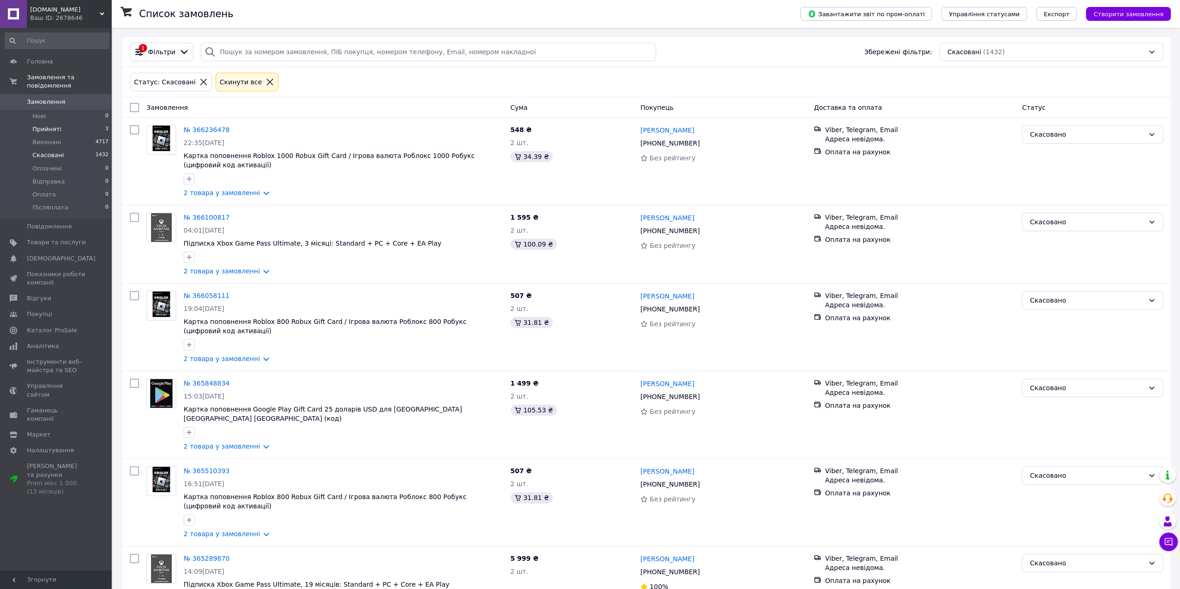
click at [52, 125] on span "Прийняті" at bounding box center [46, 129] width 29 height 8
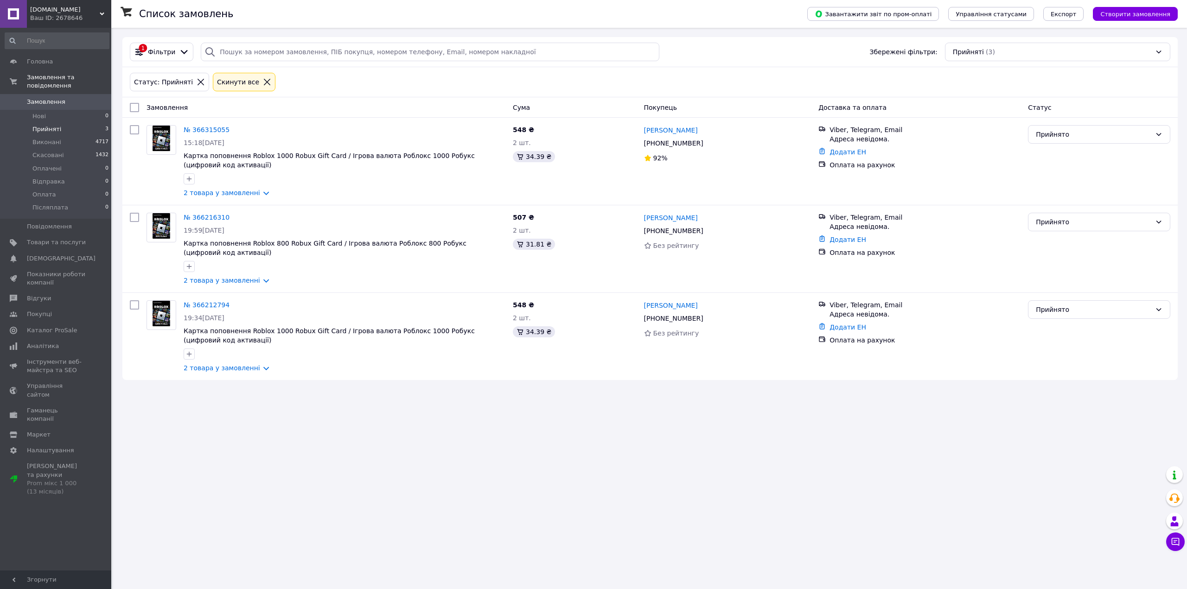
click at [516, 76] on div "Статус: Прийняті Cкинути все" at bounding box center [650, 82] width 1044 height 22
click at [654, 79] on div "Статус: Прийняті Cкинути все" at bounding box center [650, 82] width 1044 height 22
click at [575, 410] on div "Список замовлень Завантажити звіт по пром-оплаті Управління статусами Експорт С…" at bounding box center [650, 294] width 1074 height 589
click at [515, 78] on div "Статус: Прийняті Cкинути все" at bounding box center [650, 82] width 1044 height 22
click at [517, 80] on div "Статус: Прийняті Cкинути все" at bounding box center [650, 82] width 1044 height 22
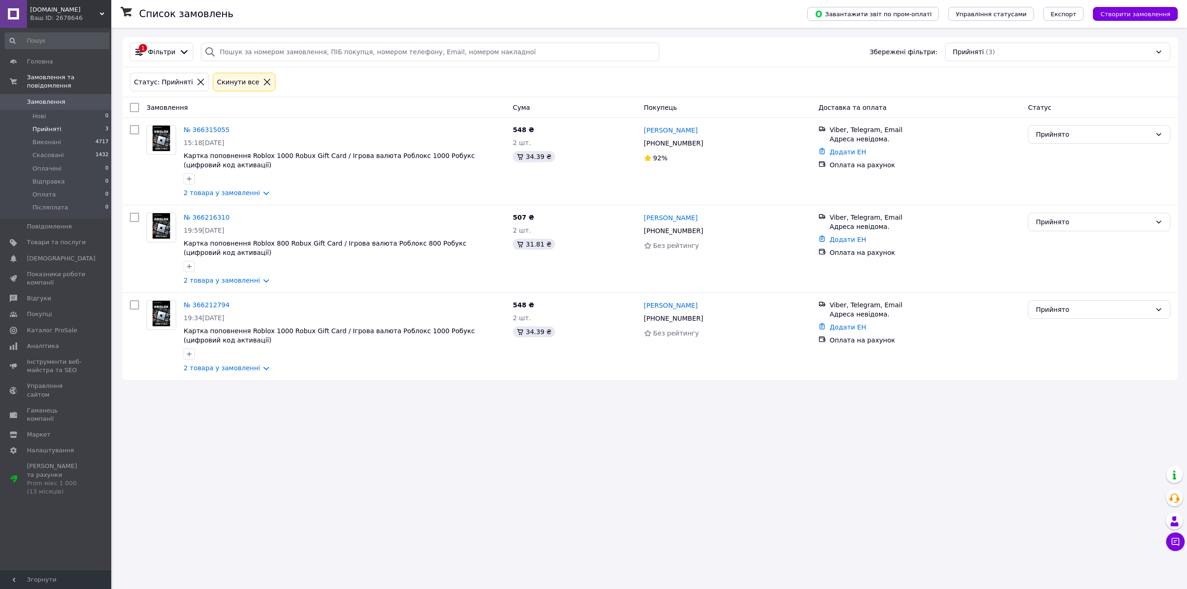
click at [653, 81] on div "Статус: Прийняті Cкинути все" at bounding box center [650, 82] width 1044 height 22
click at [655, 77] on div "Статус: Прийняті Cкинути все" at bounding box center [650, 82] width 1044 height 22
click at [519, 76] on div "Статус: Прийняті Cкинути все" at bounding box center [650, 82] width 1044 height 22
click at [655, 76] on div "Статус: Прийняті Cкинути все" at bounding box center [650, 82] width 1044 height 22
click at [653, 77] on div "Статус: Прийняті Cкинути все" at bounding box center [650, 82] width 1044 height 22
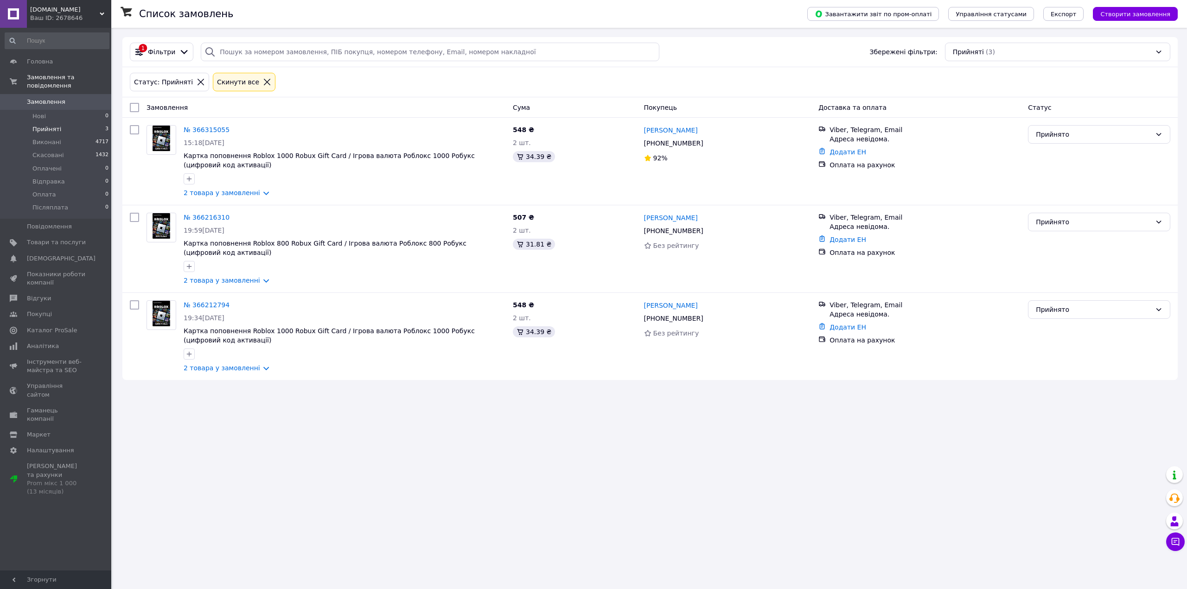
click at [655, 79] on div "Статус: Прийняті Cкинути все" at bounding box center [650, 82] width 1044 height 22
click at [654, 77] on div "Статус: Прийняті Cкинути все" at bounding box center [650, 82] width 1044 height 22
click at [651, 81] on div "Статус: Прийняті Cкинути все" at bounding box center [650, 82] width 1044 height 22
click at [340, 83] on div "Статус: Прийняті Cкинути все" at bounding box center [650, 82] width 1044 height 22
click at [514, 79] on div "Статус: Прийняті Cкинути все" at bounding box center [650, 82] width 1044 height 22
